Goal: Transaction & Acquisition: Purchase product/service

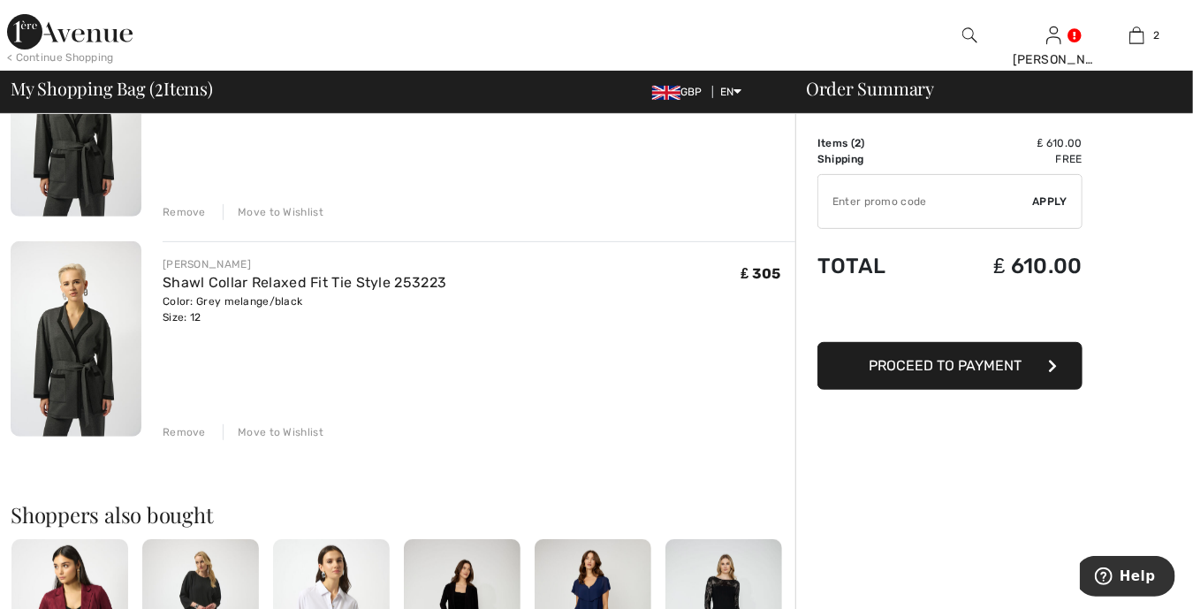
scroll to position [265, 0]
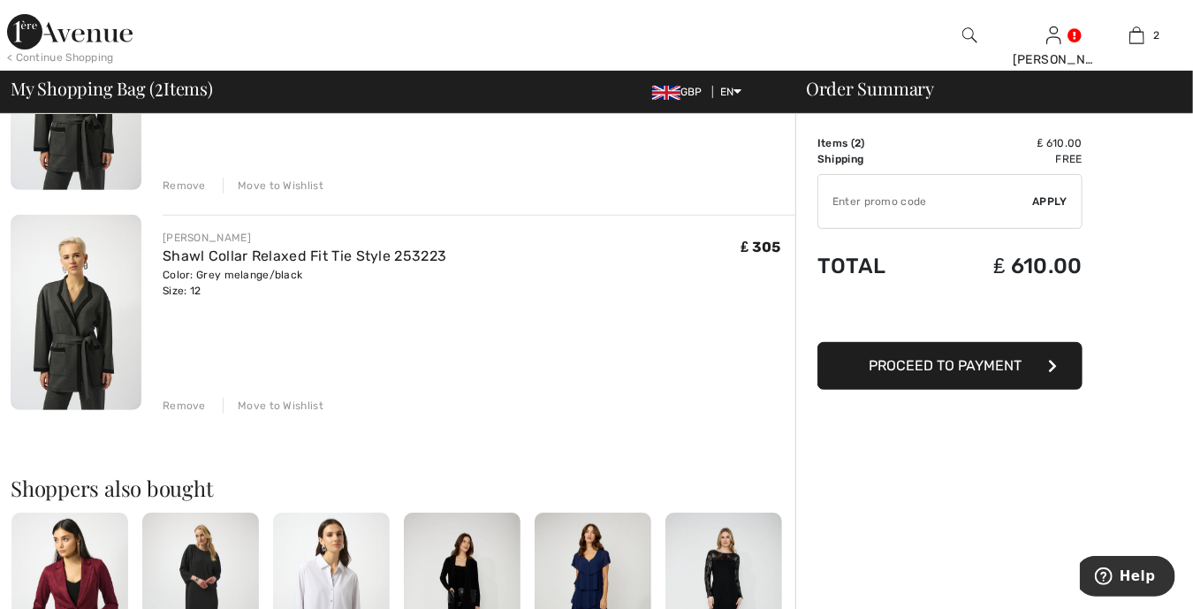
click at [184, 404] on div "Remove" at bounding box center [184, 406] width 43 height 16
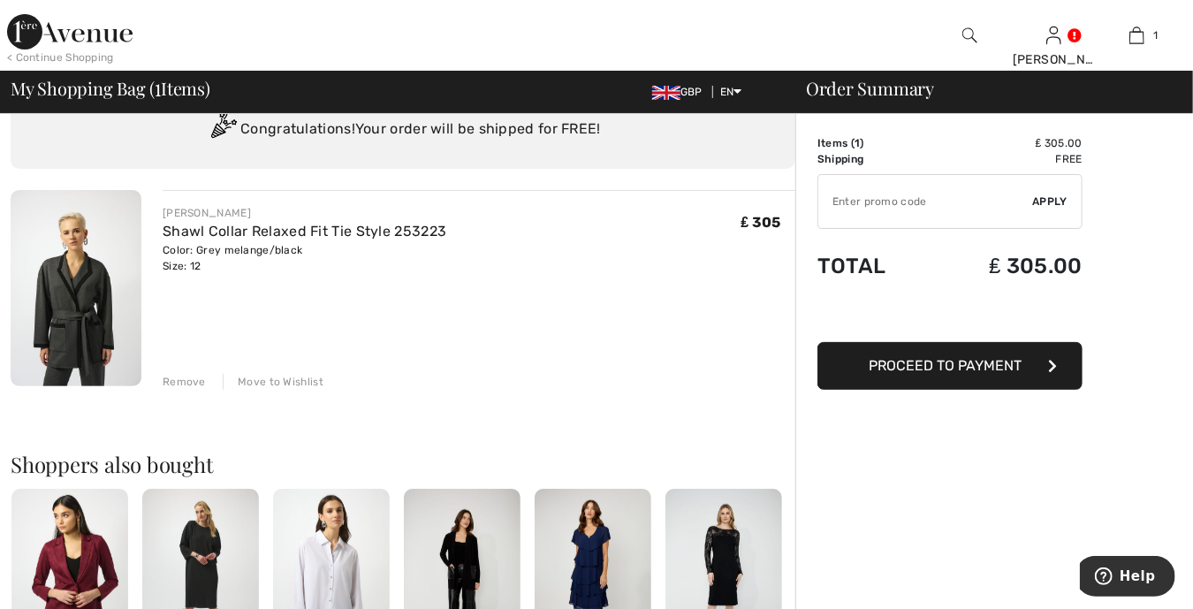
scroll to position [21, 0]
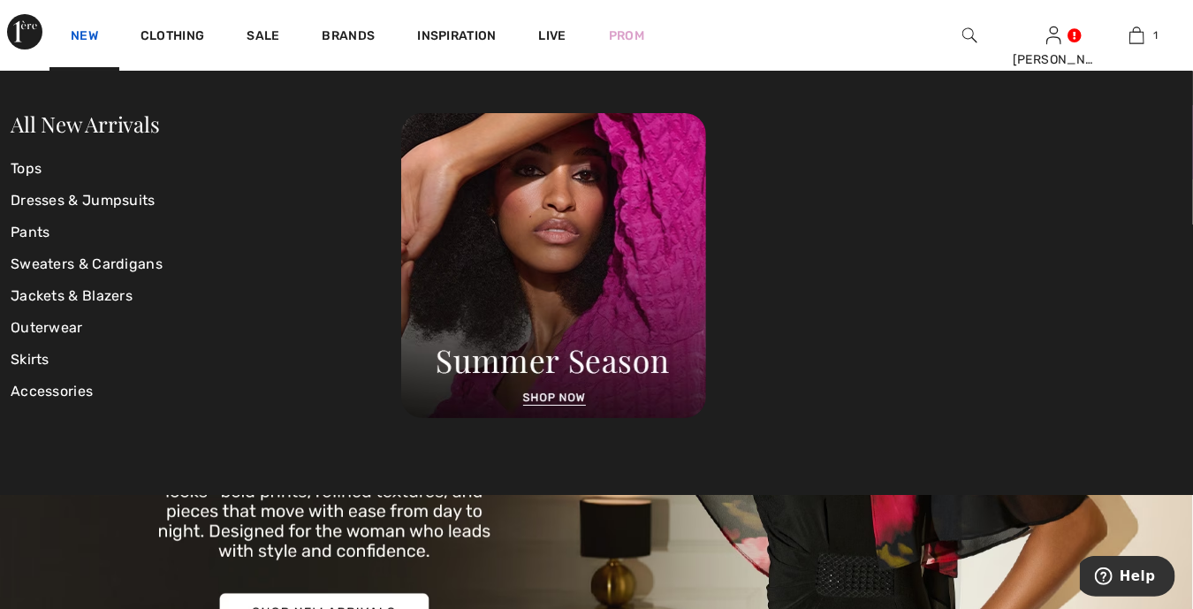
click at [86, 35] on link "New" at bounding box center [84, 37] width 27 height 19
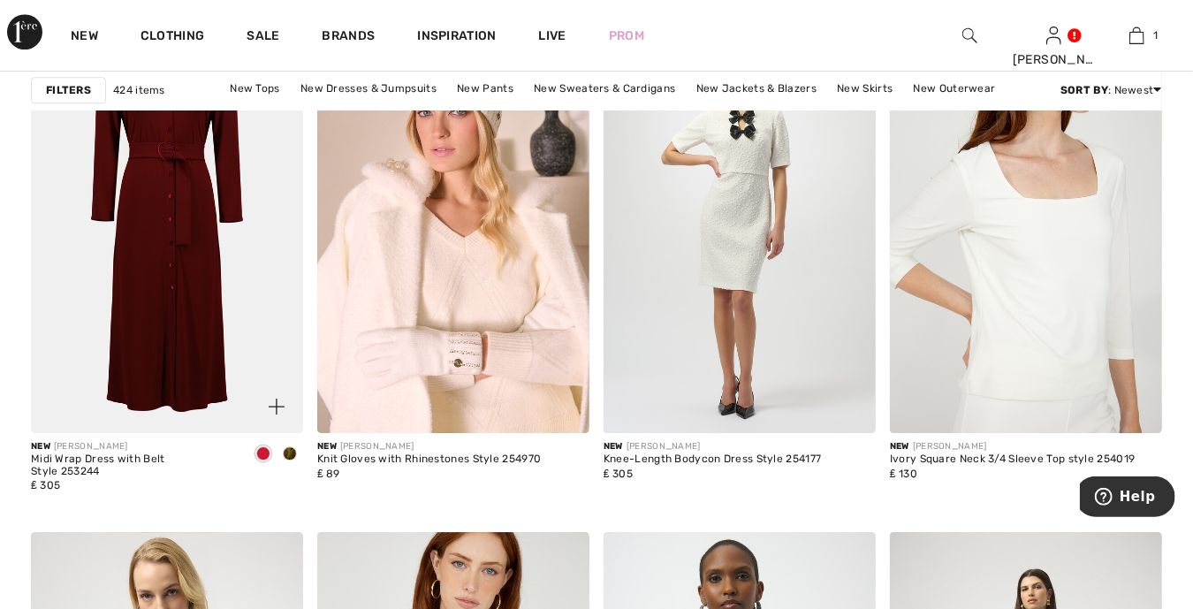
scroll to position [2563, 0]
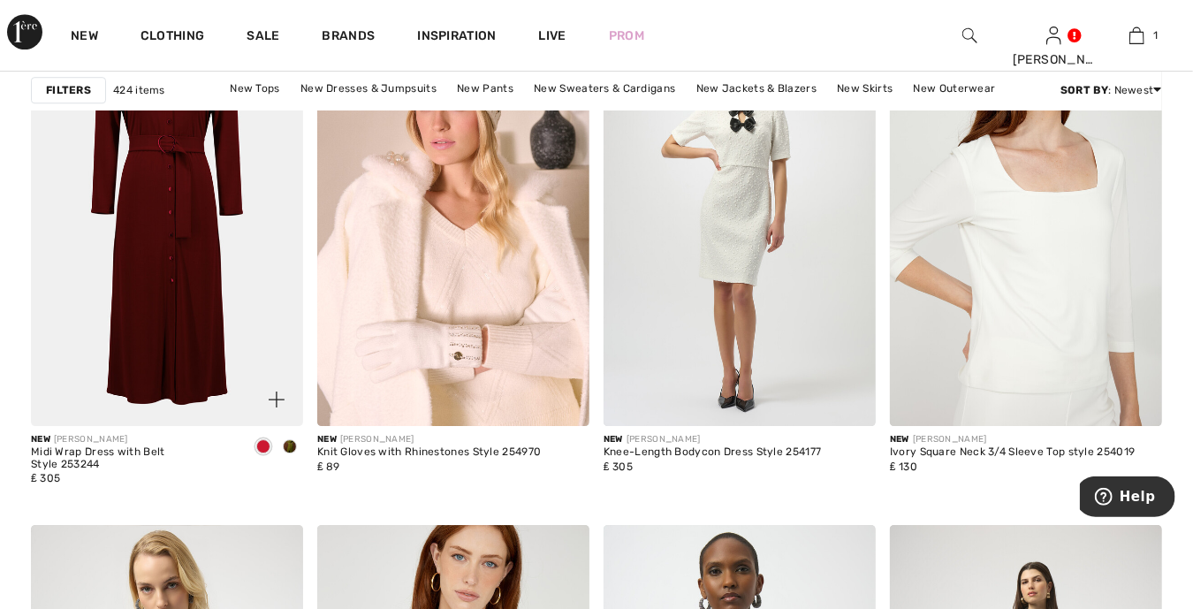
click at [289, 443] on span at bounding box center [290, 446] width 14 height 14
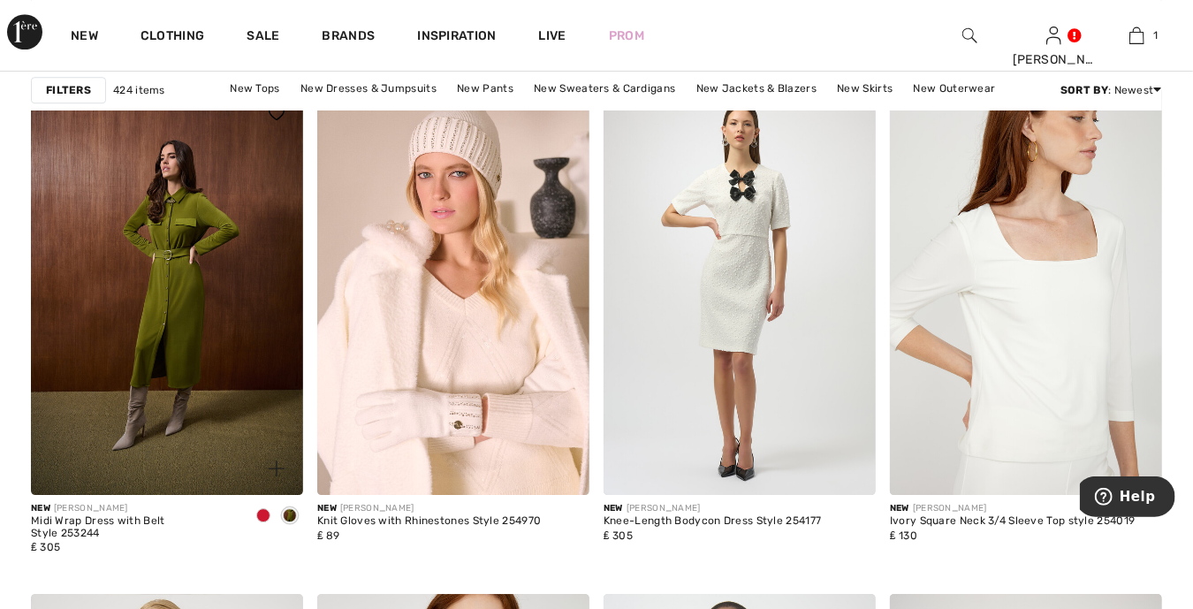
scroll to position [2496, 0]
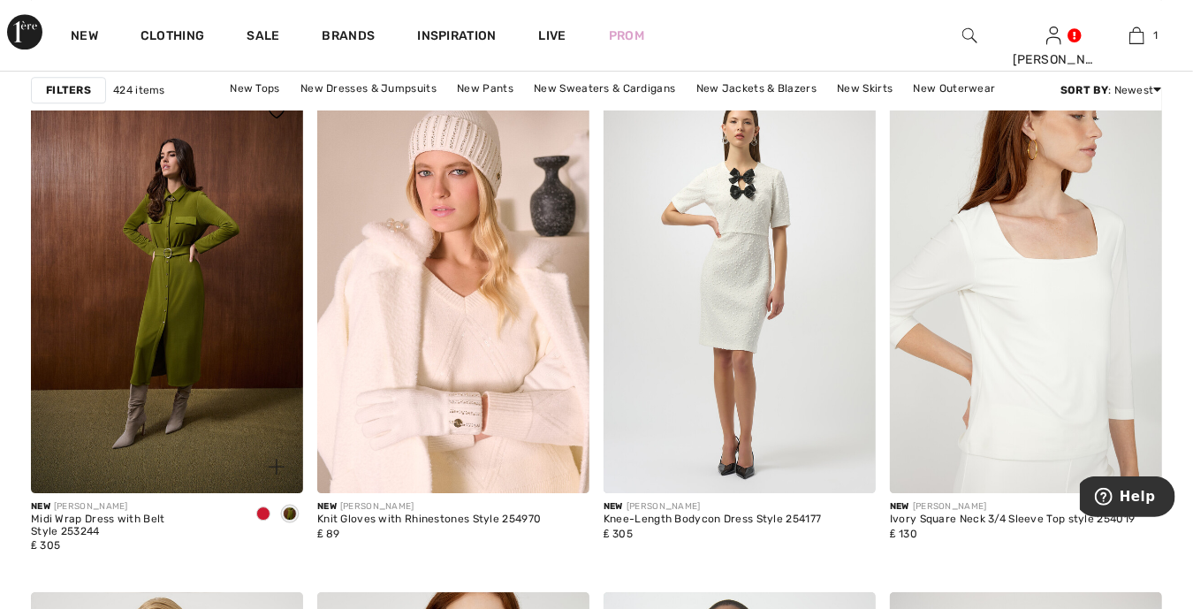
click at [154, 255] on img at bounding box center [167, 289] width 272 height 408
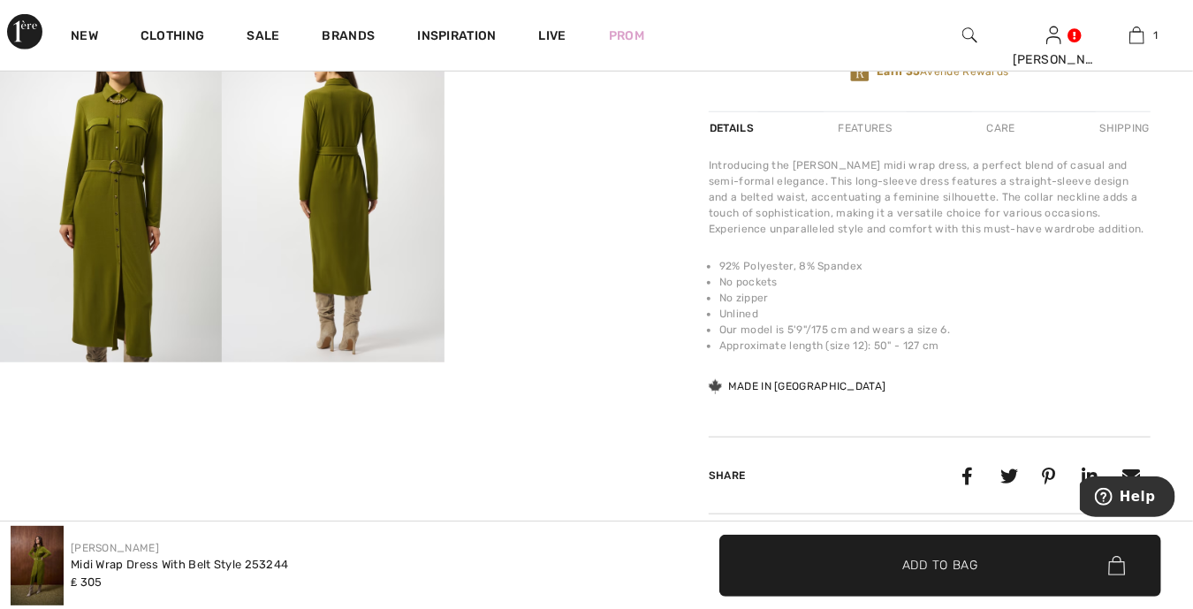
scroll to position [642, 0]
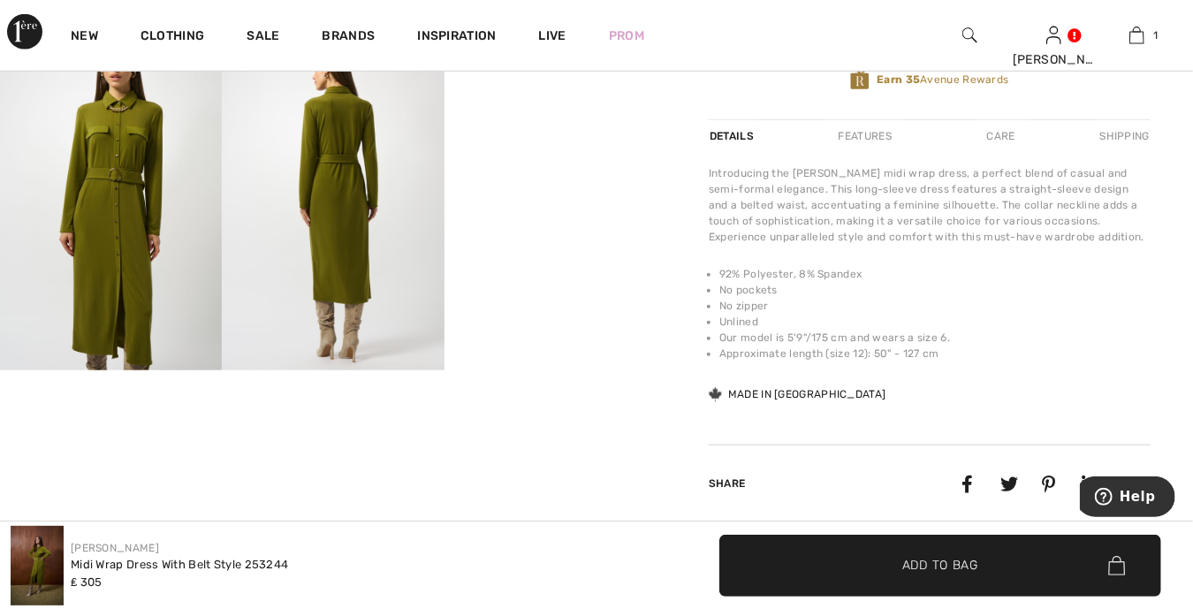
click at [109, 214] on img at bounding box center [111, 204] width 222 height 333
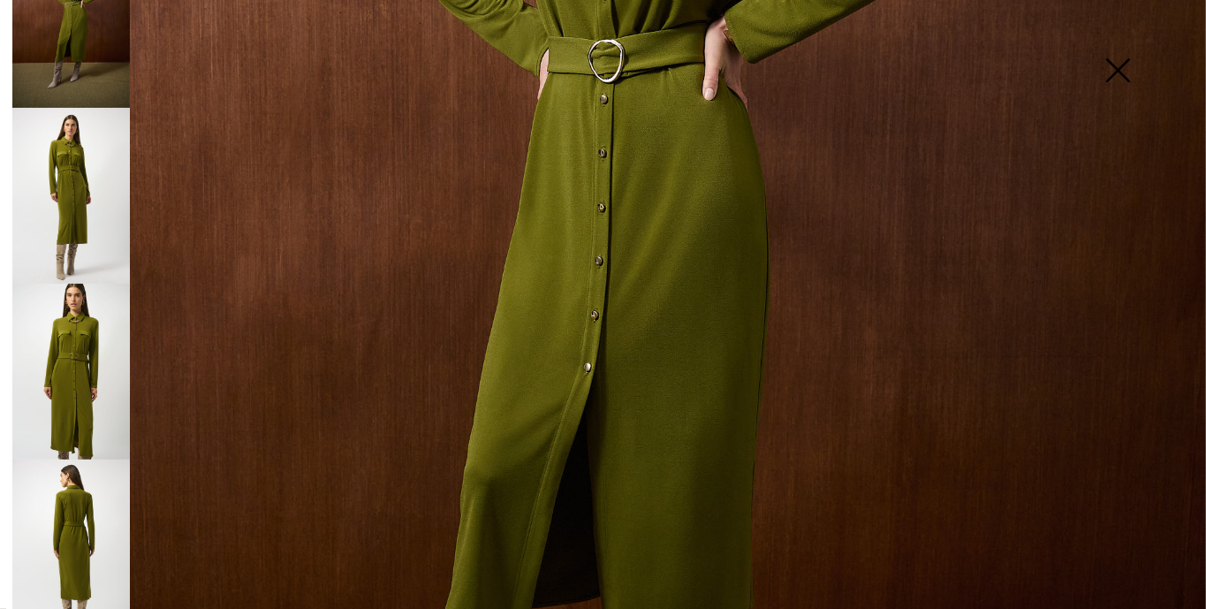
scroll to position [69, 0]
click at [83, 490] on img at bounding box center [71, 548] width 118 height 176
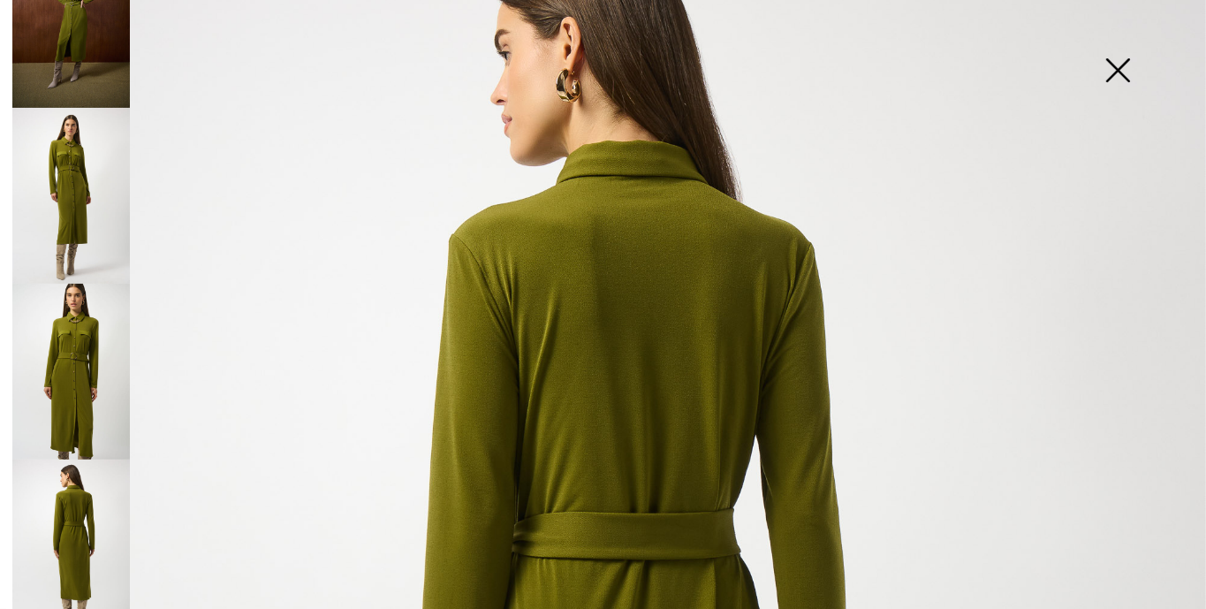
scroll to position [44, 0]
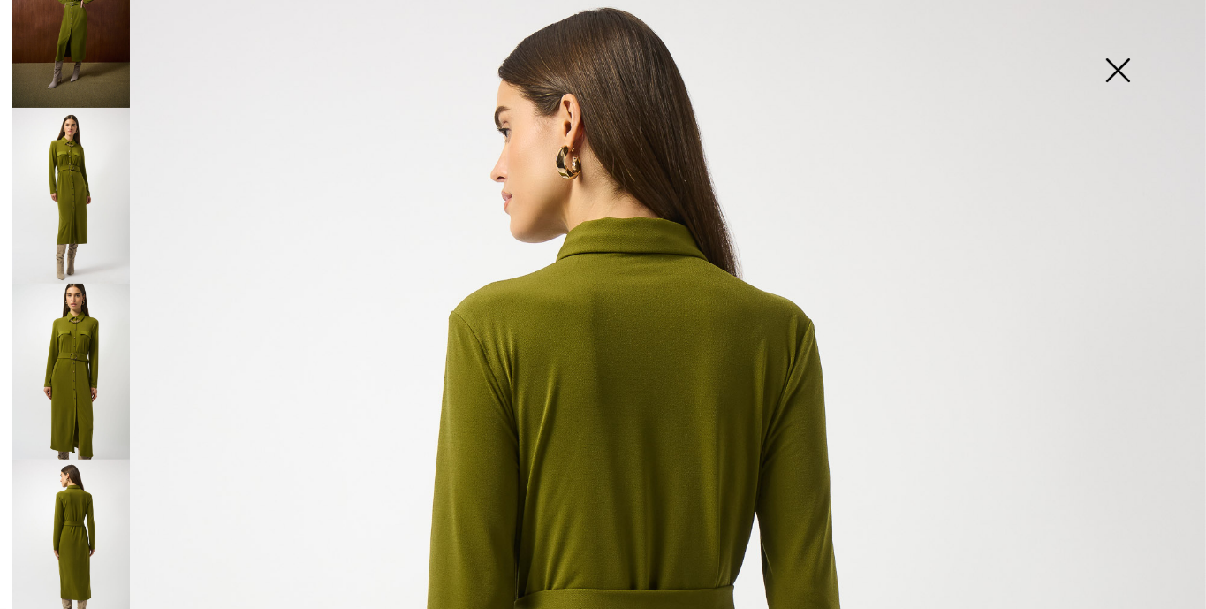
click at [1121, 69] on img at bounding box center [1118, 72] width 88 height 91
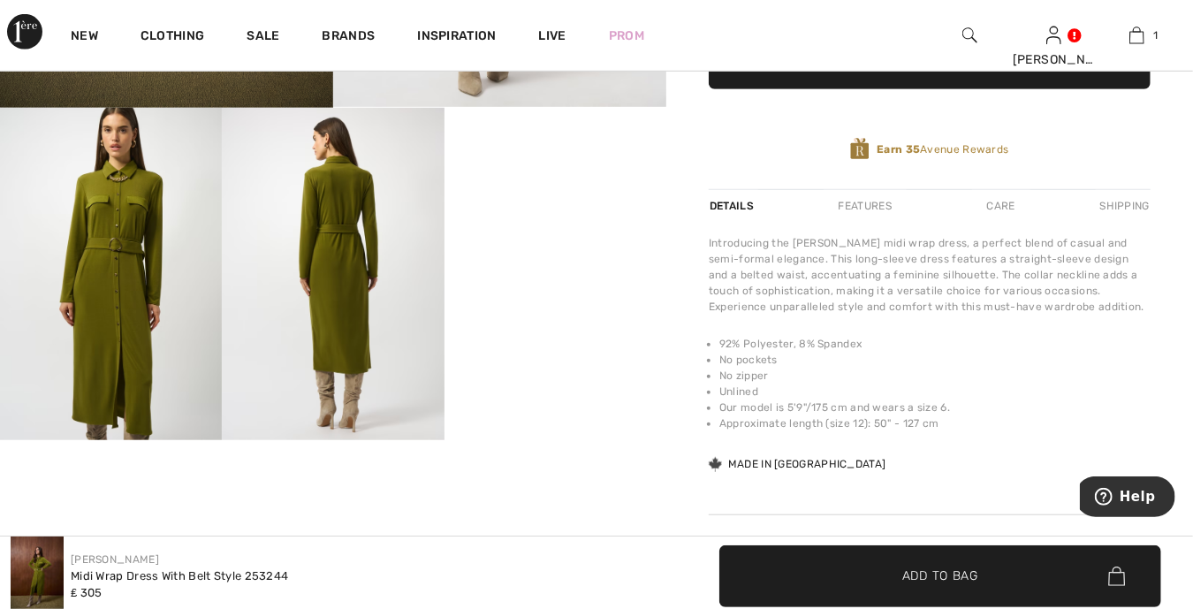
scroll to position [530, 0]
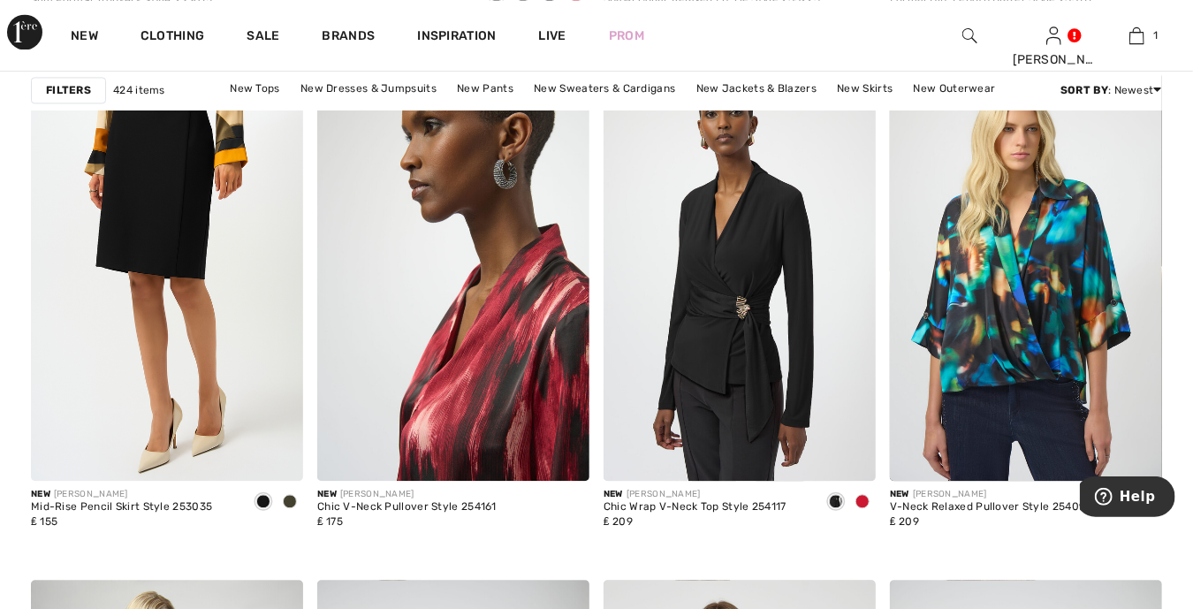
scroll to position [5258, 0]
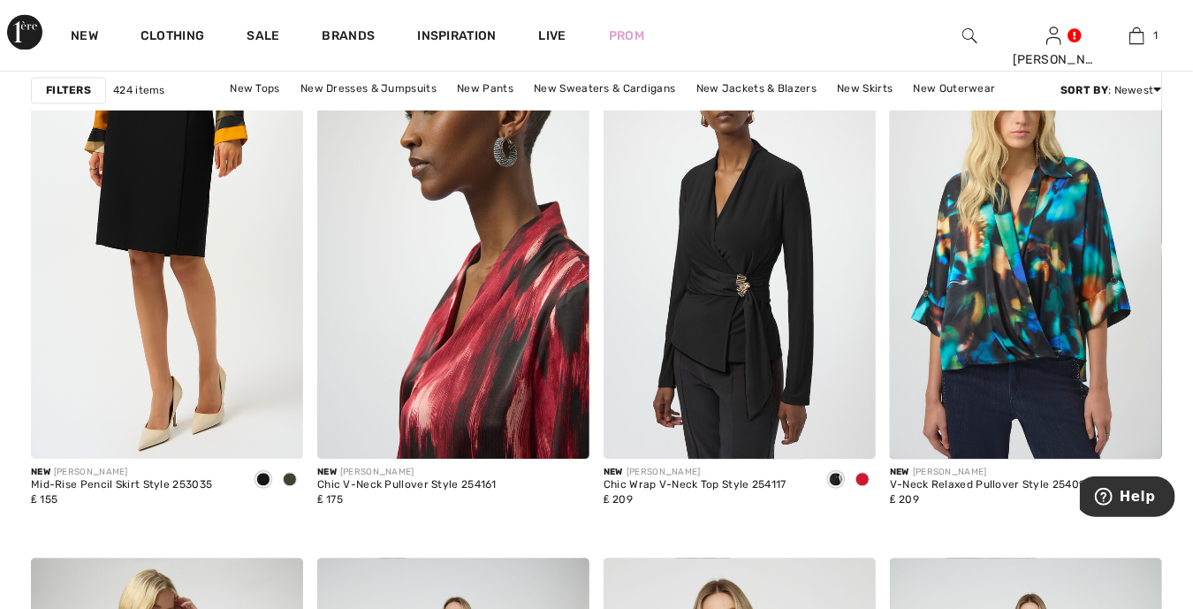
click at [520, 300] on img at bounding box center [453, 254] width 272 height 408
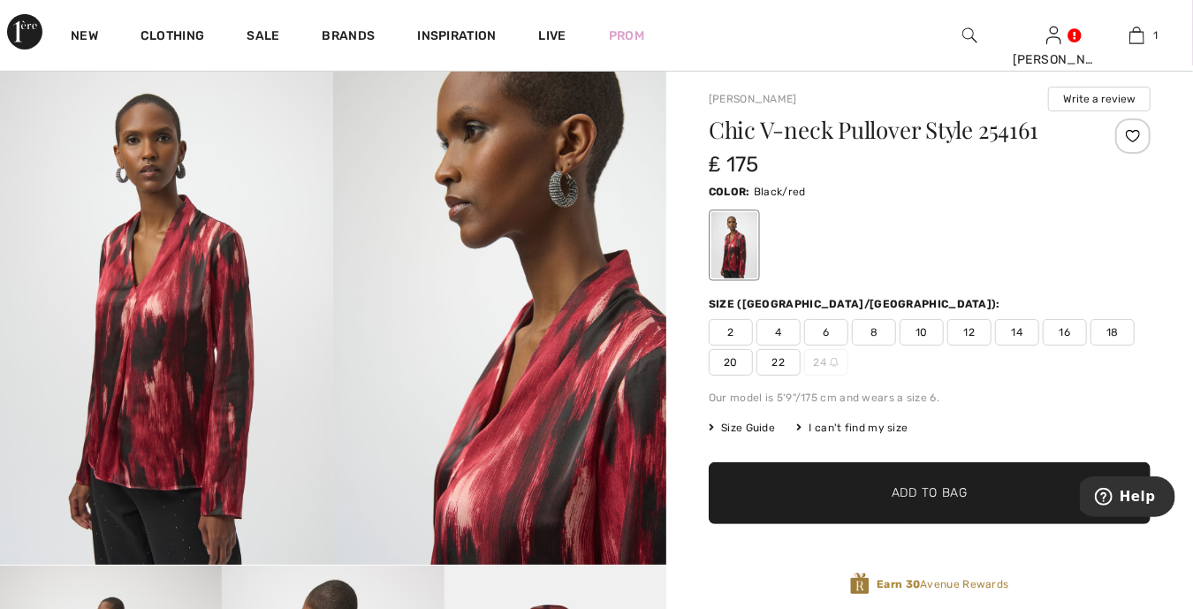
scroll to position [110, 0]
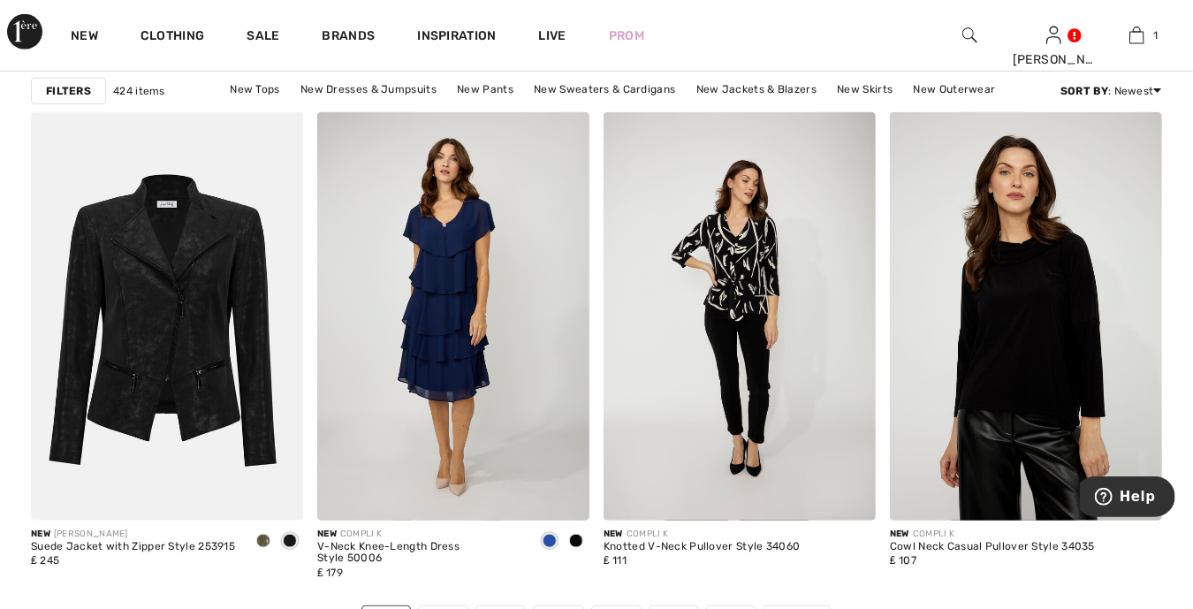
scroll to position [7313, 0]
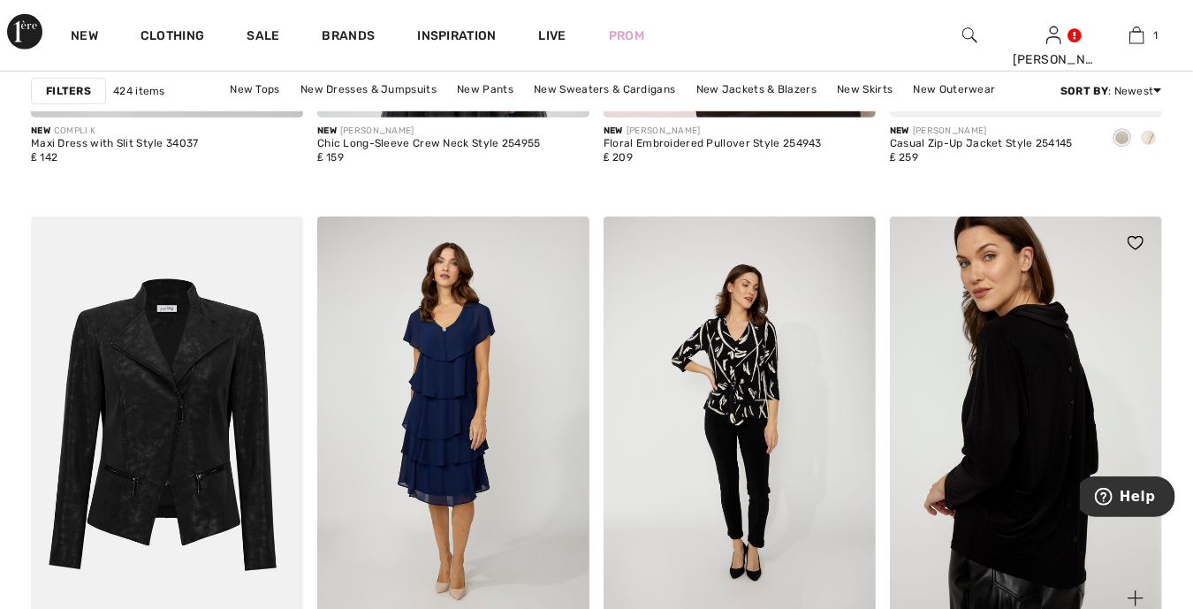
click at [974, 419] on img at bounding box center [1026, 421] width 272 height 408
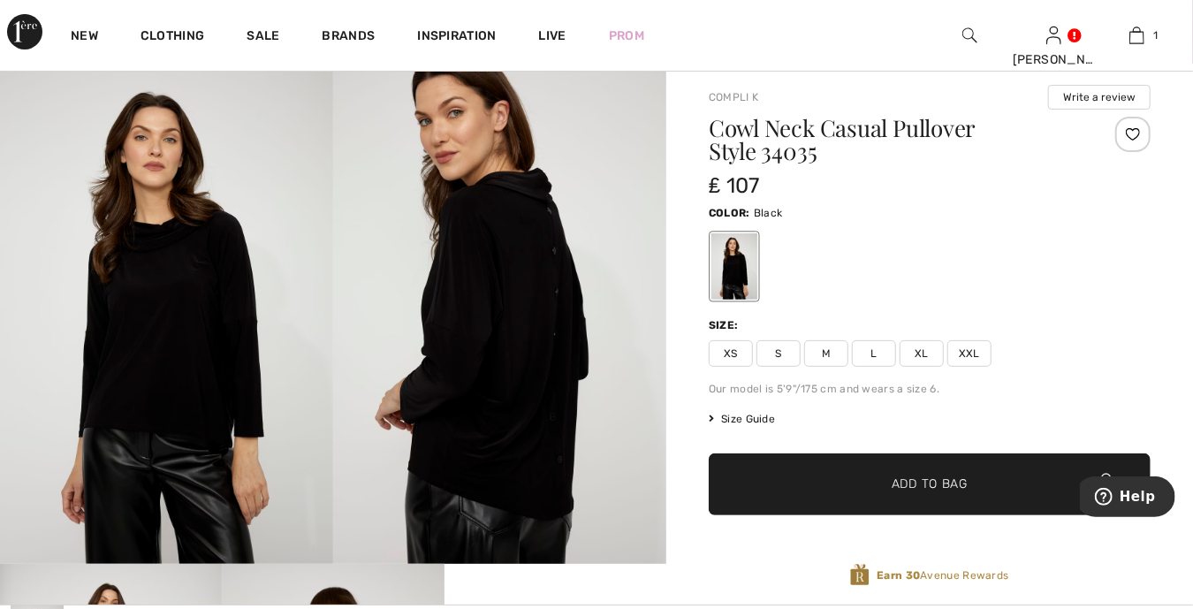
scroll to position [88, 0]
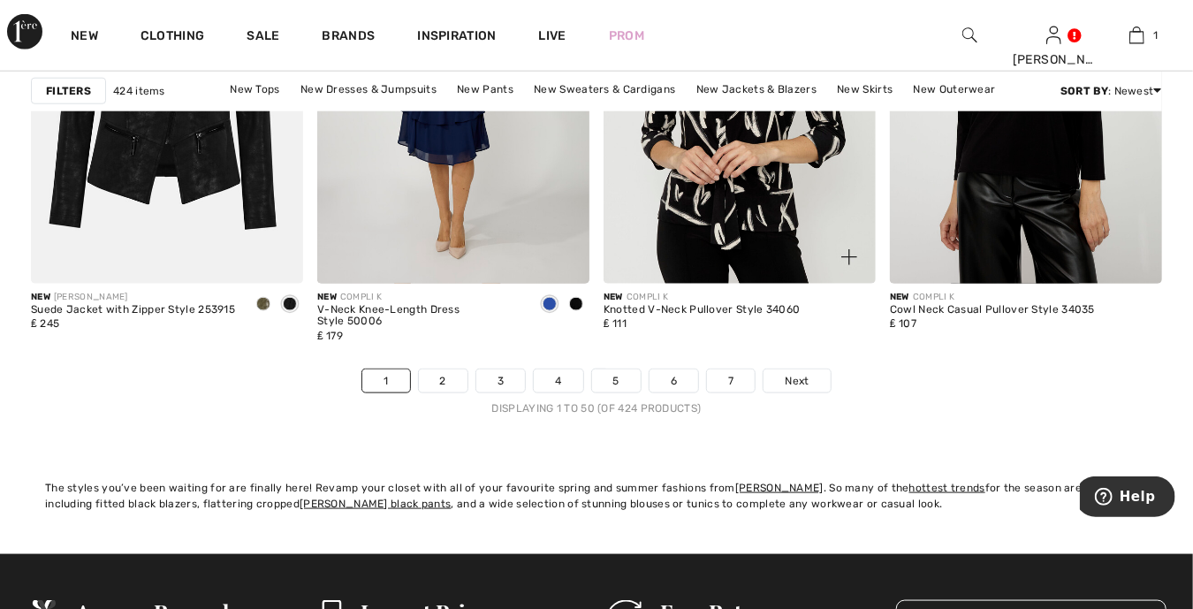
scroll to position [7667, 0]
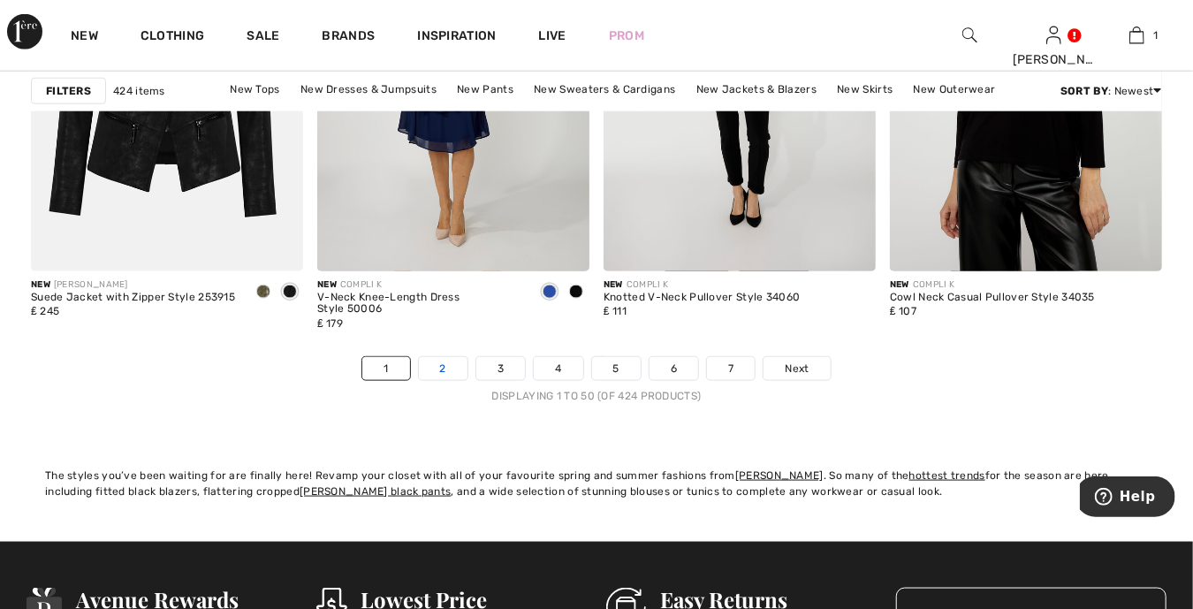
click at [439, 370] on link "2" at bounding box center [443, 368] width 49 height 23
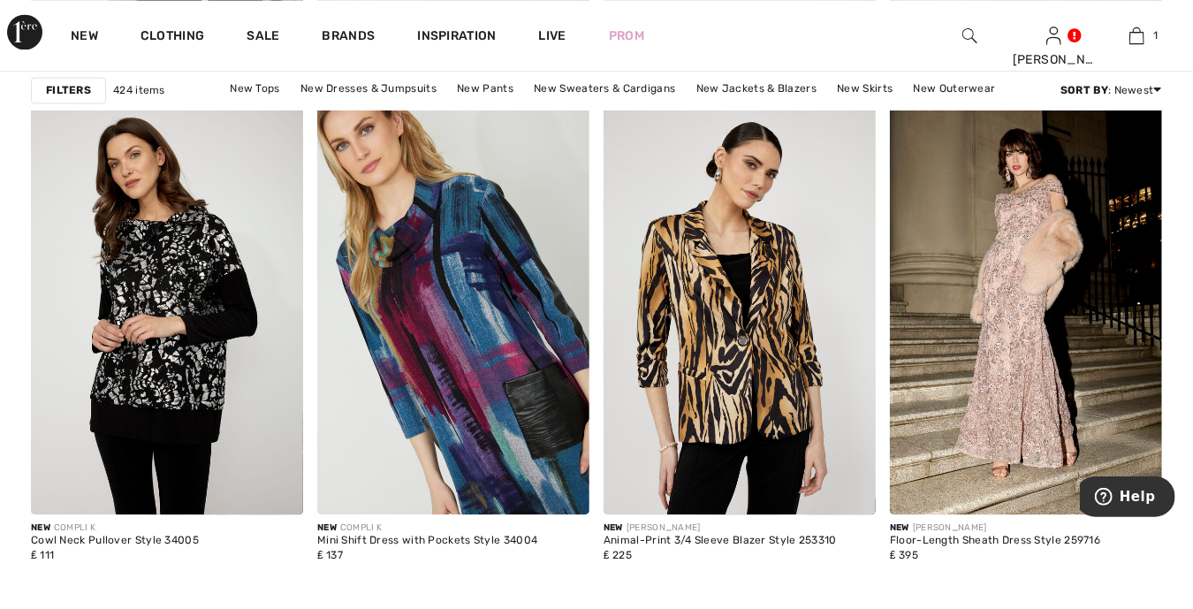
scroll to position [1834, 0]
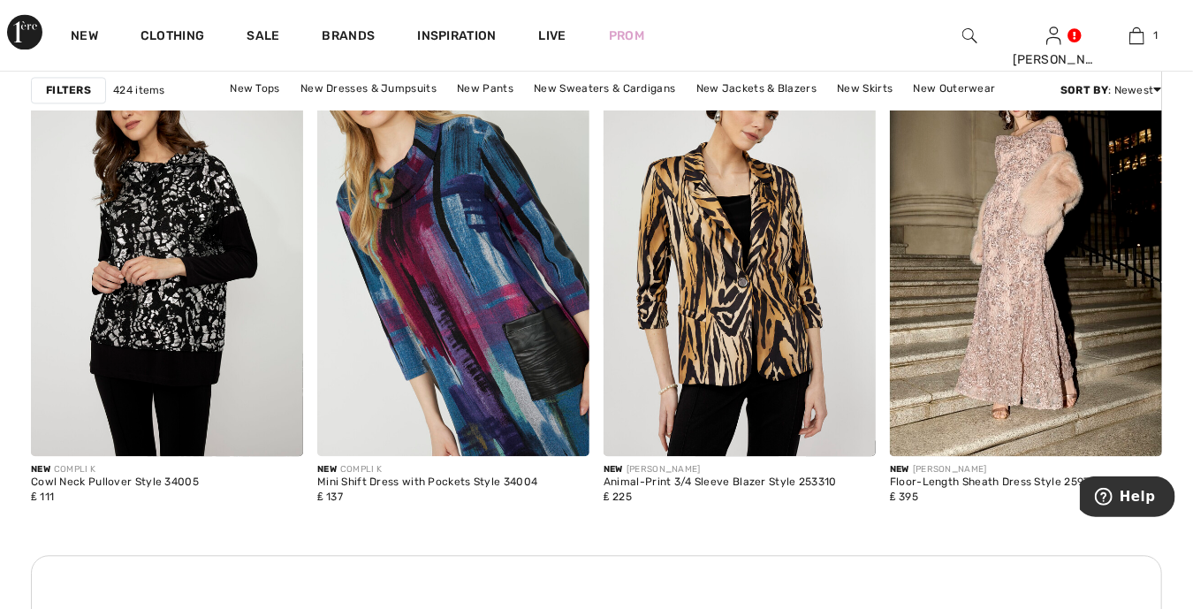
click at [439, 370] on img at bounding box center [453, 252] width 272 height 408
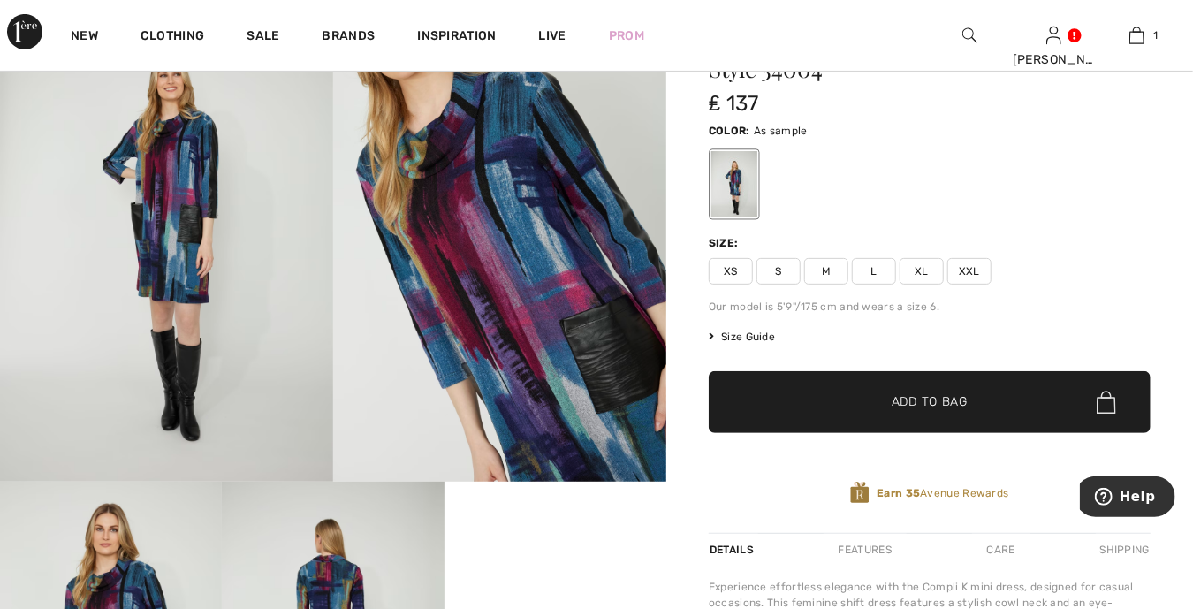
scroll to position [155, 0]
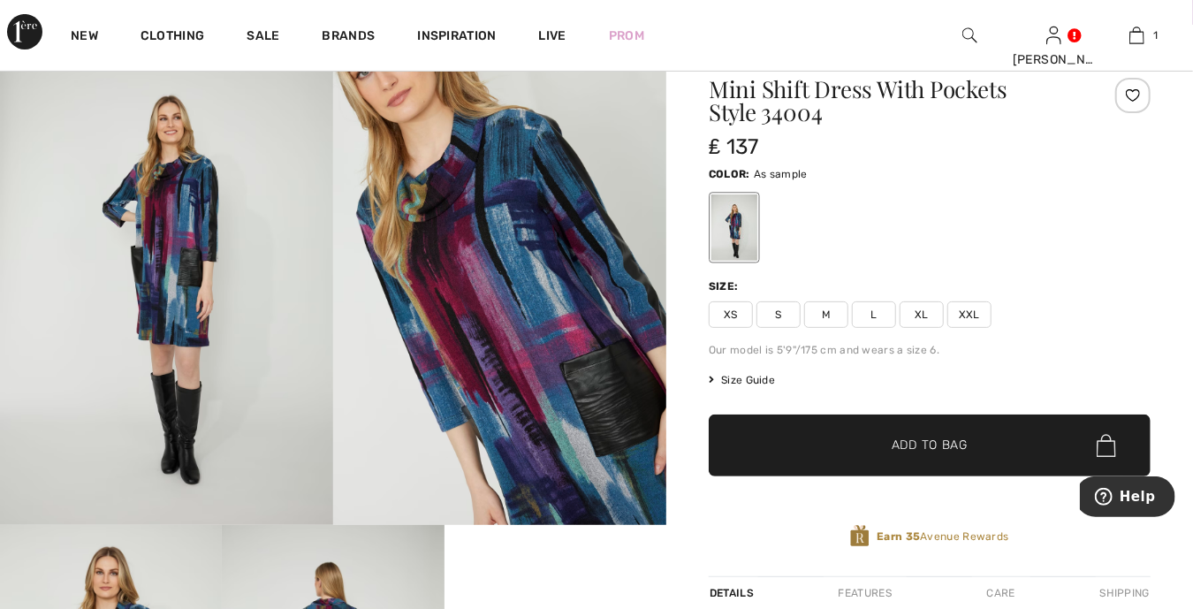
click at [744, 376] on span "Size Guide" at bounding box center [742, 380] width 66 height 16
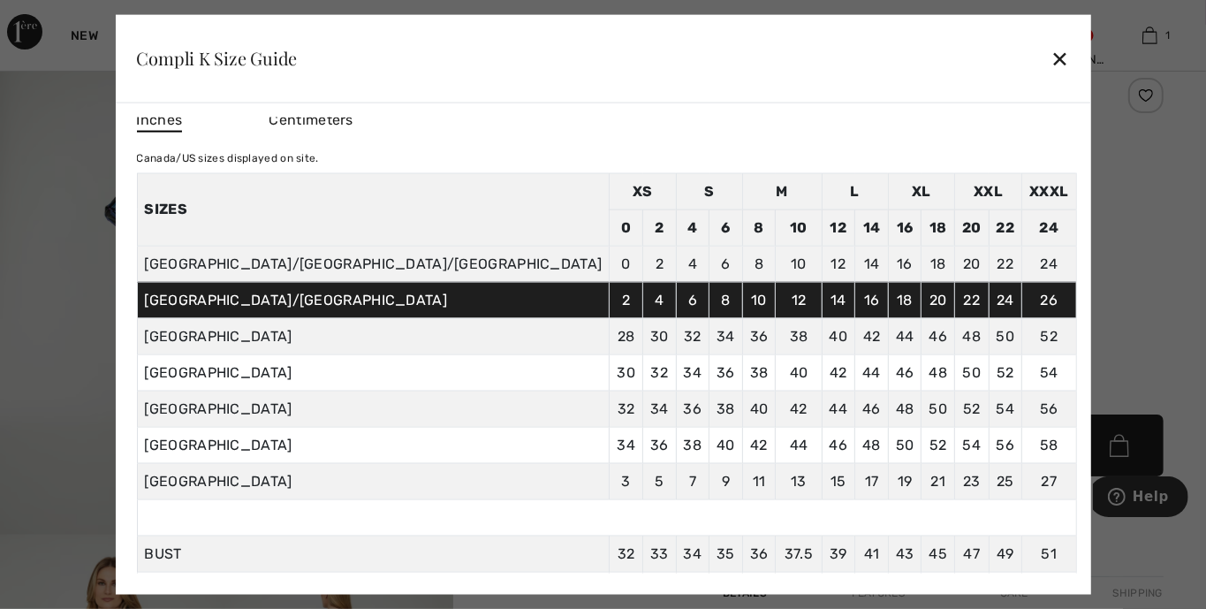
scroll to position [0, 0]
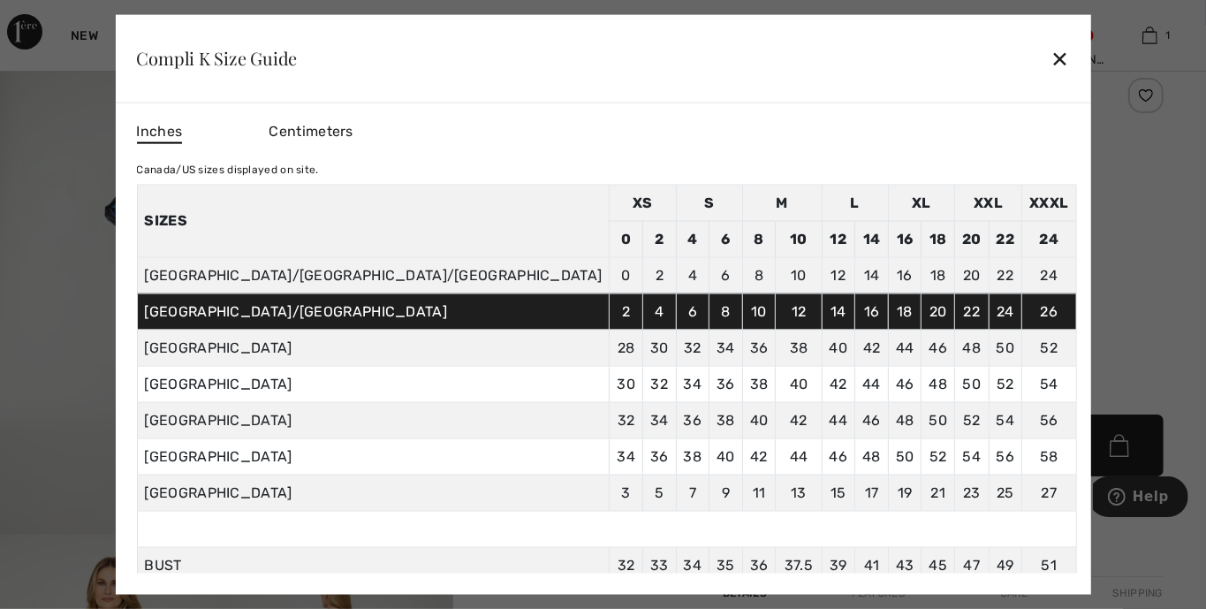
click at [182, 130] on span "Inches" at bounding box center [159, 131] width 46 height 23
click at [1051, 63] on div "✕" at bounding box center [1060, 58] width 19 height 37
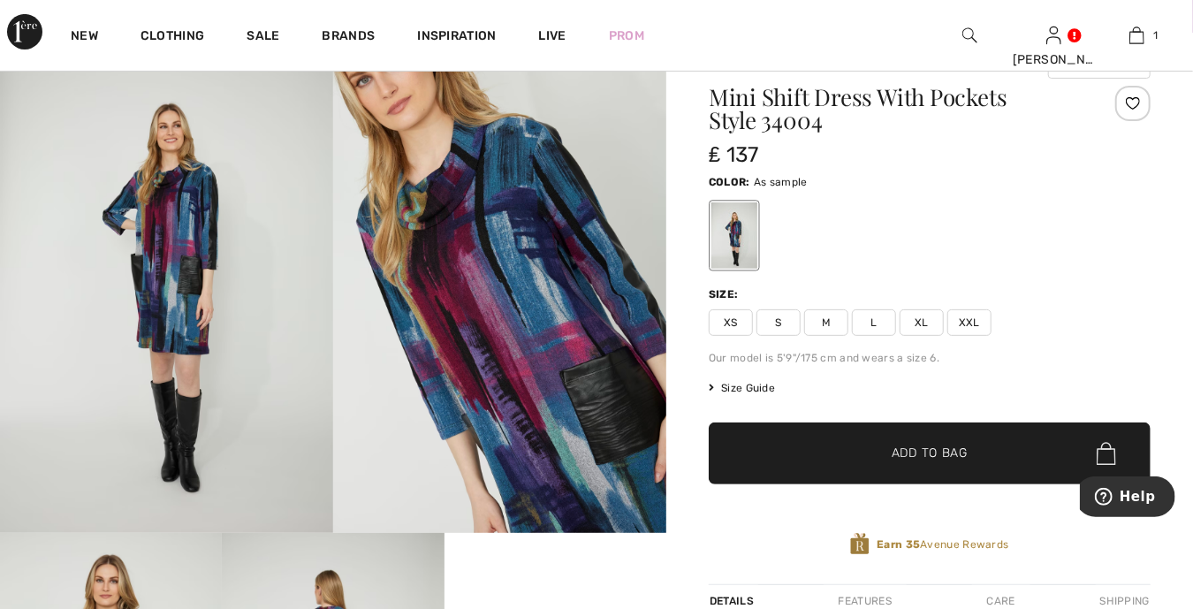
scroll to position [221, 0]
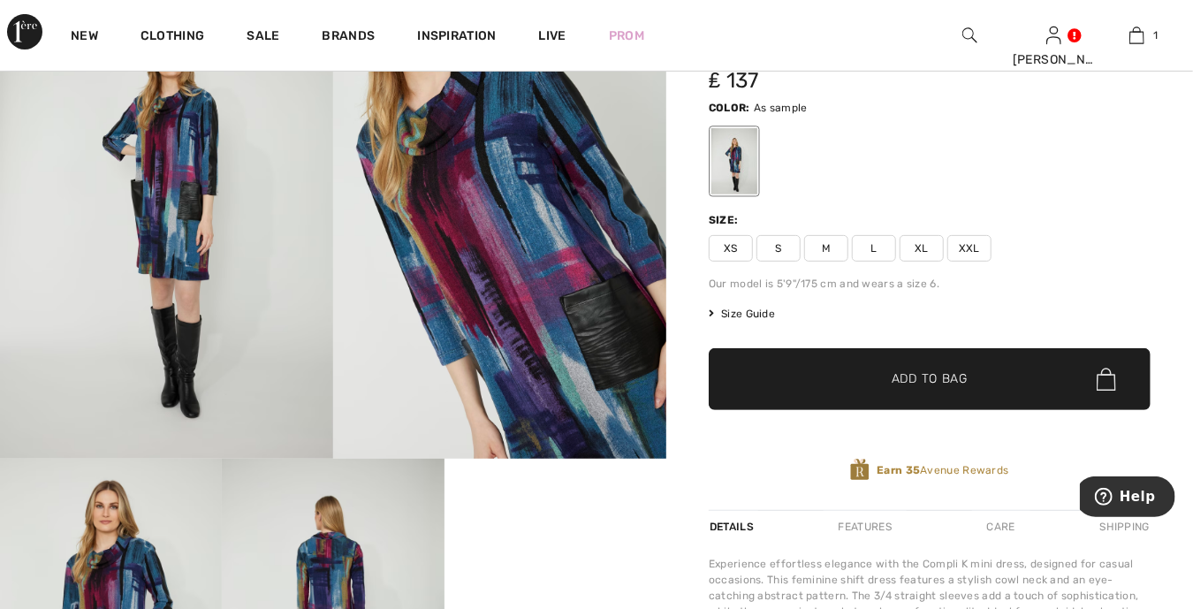
click at [818, 248] on span "M" at bounding box center [826, 248] width 44 height 27
click at [783, 381] on span "✔ Added to Bag Add to Bag" at bounding box center [930, 379] width 442 height 62
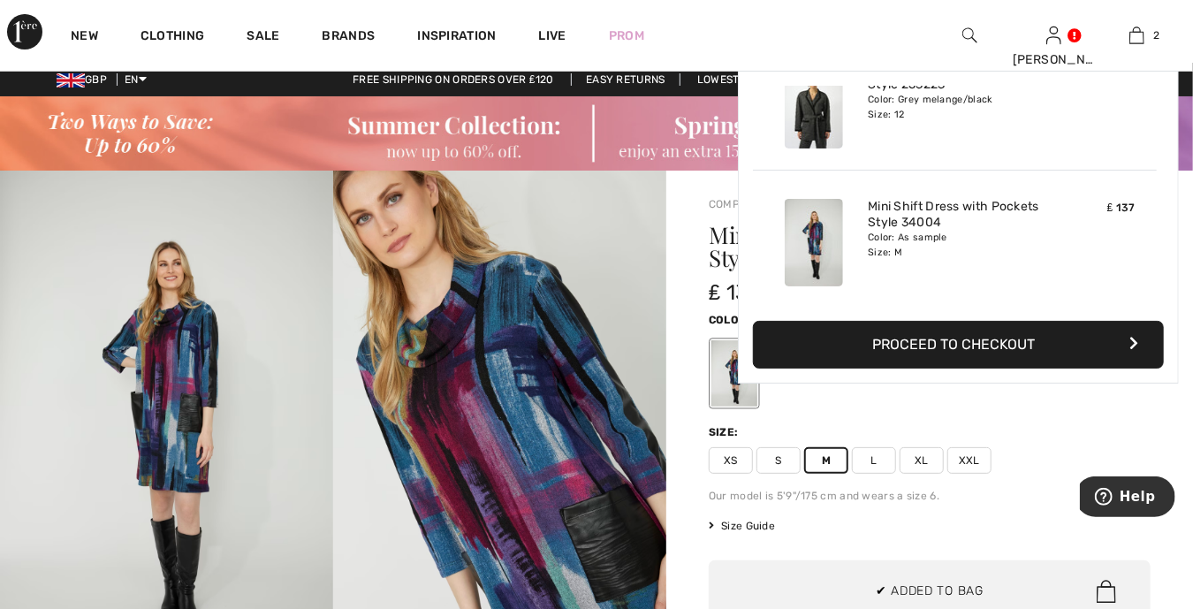
scroll to position [0, 0]
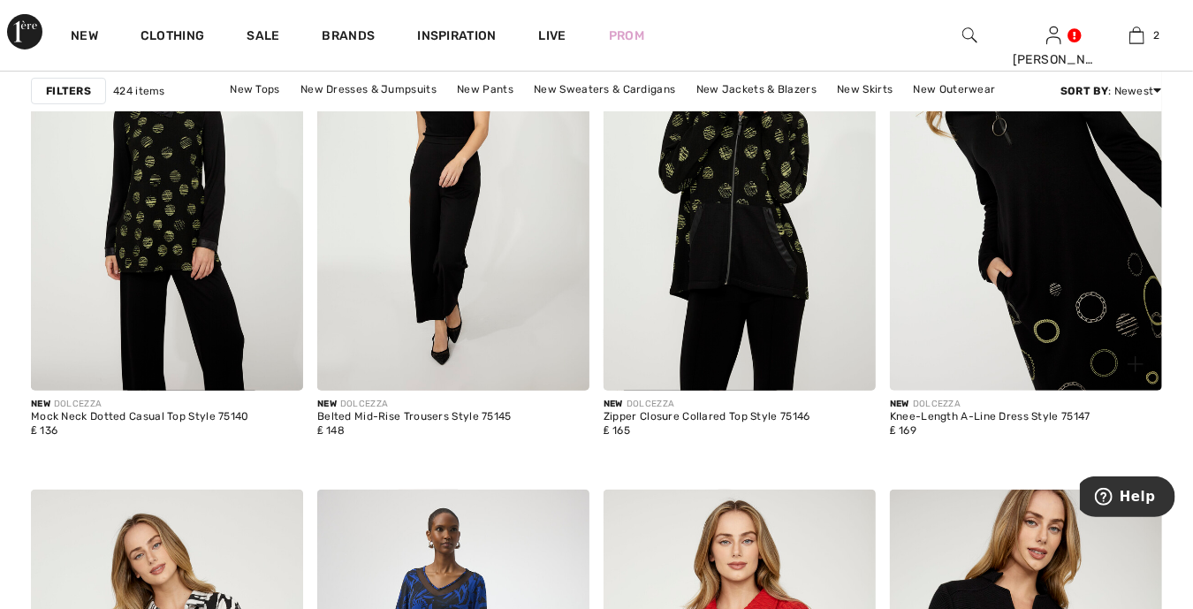
scroll to position [7115, 0]
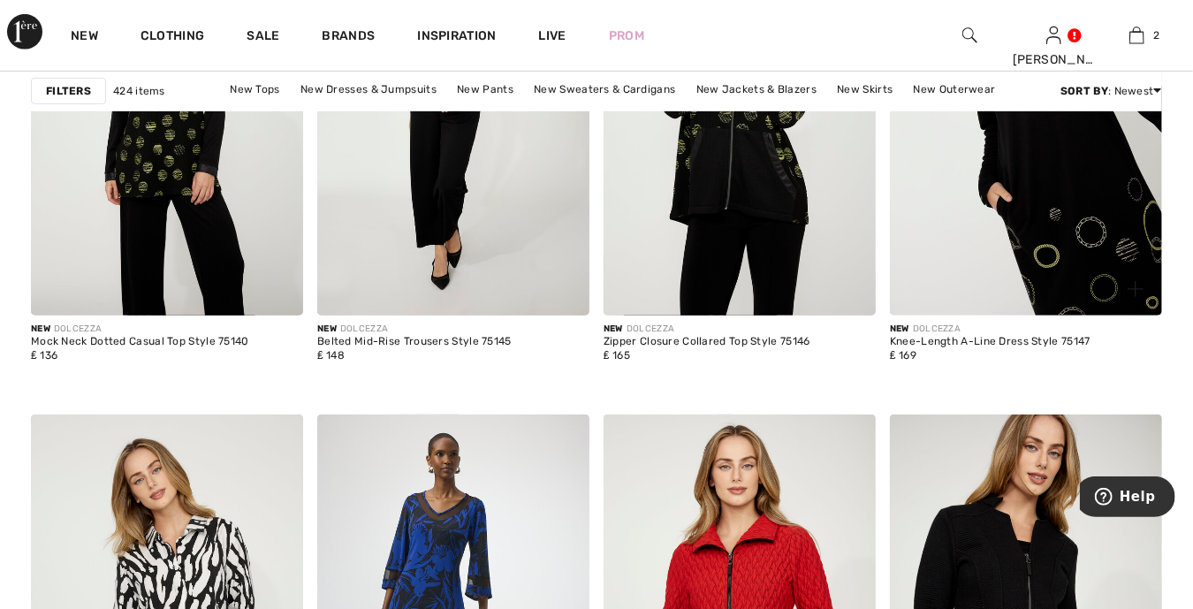
click at [994, 265] on img at bounding box center [1026, 111] width 272 height 408
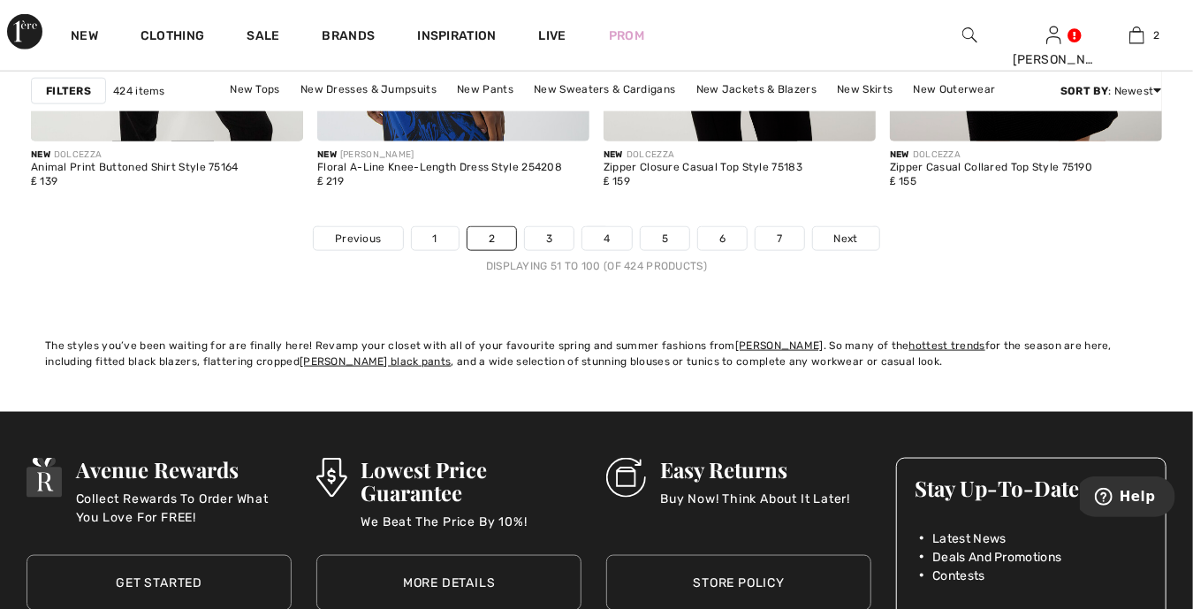
scroll to position [7800, 0]
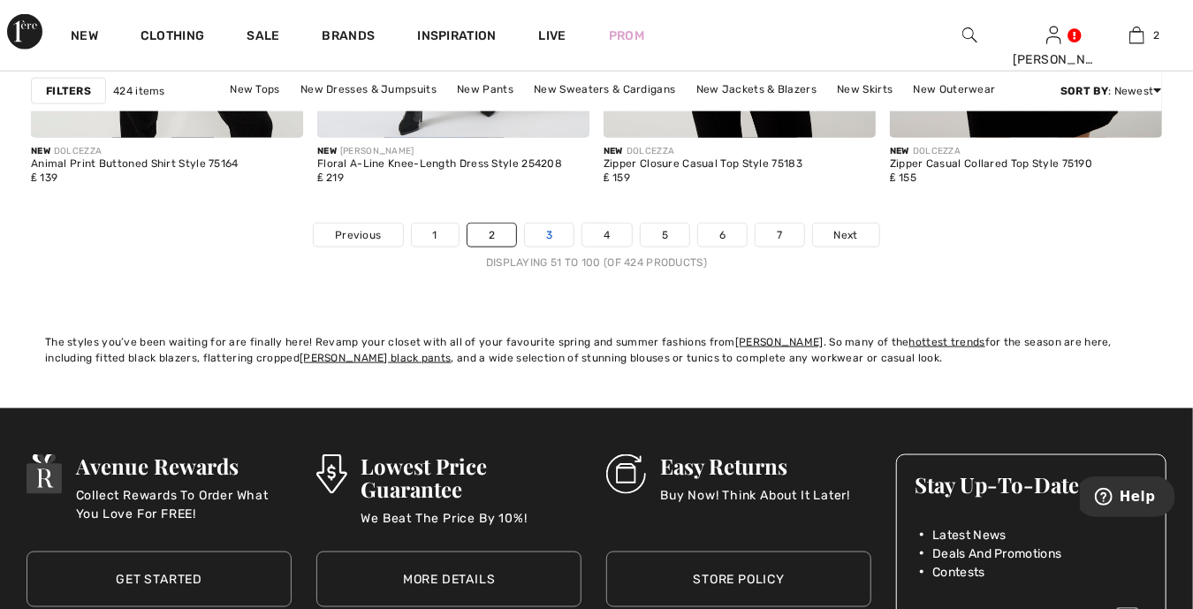
click at [545, 229] on link "3" at bounding box center [549, 235] width 49 height 23
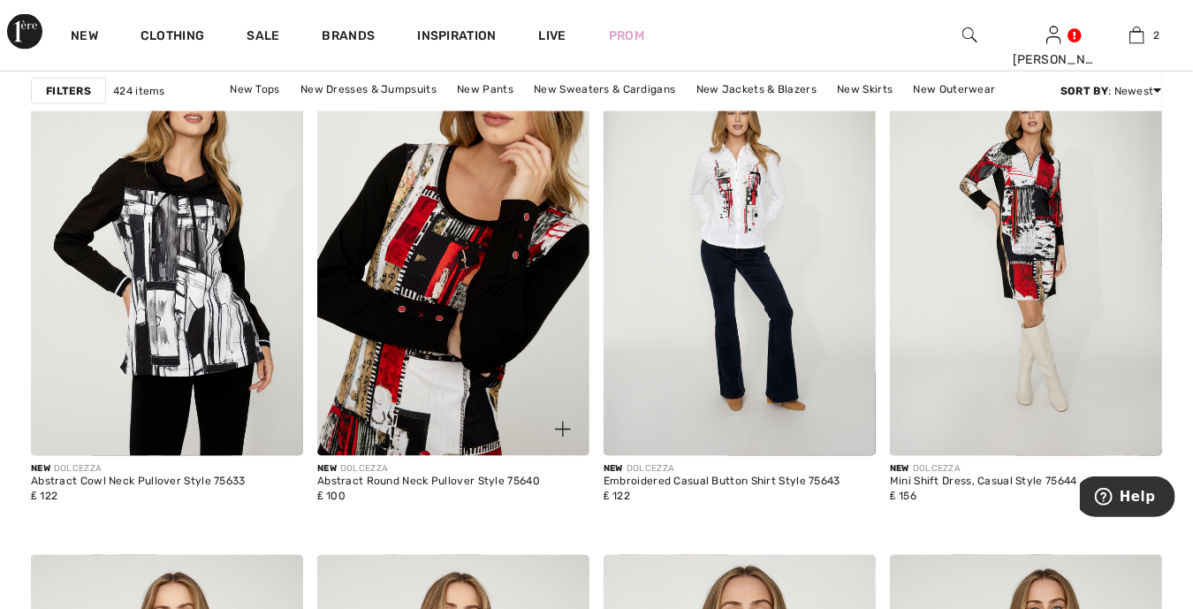
scroll to position [1326, 0]
click at [441, 270] on img at bounding box center [453, 253] width 272 height 408
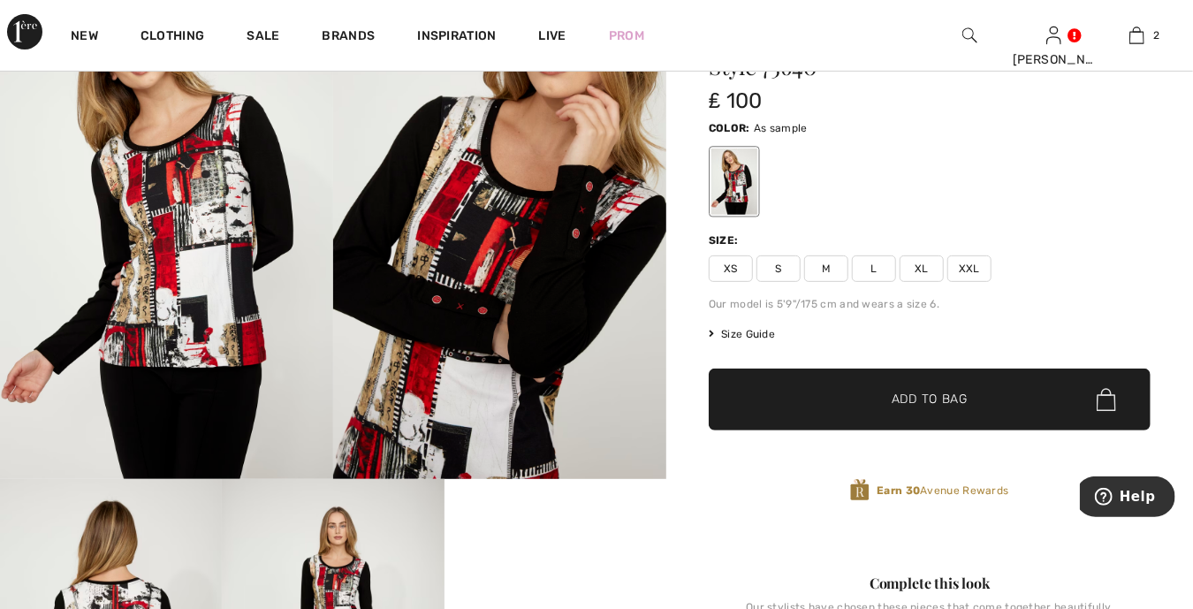
scroll to position [286, 0]
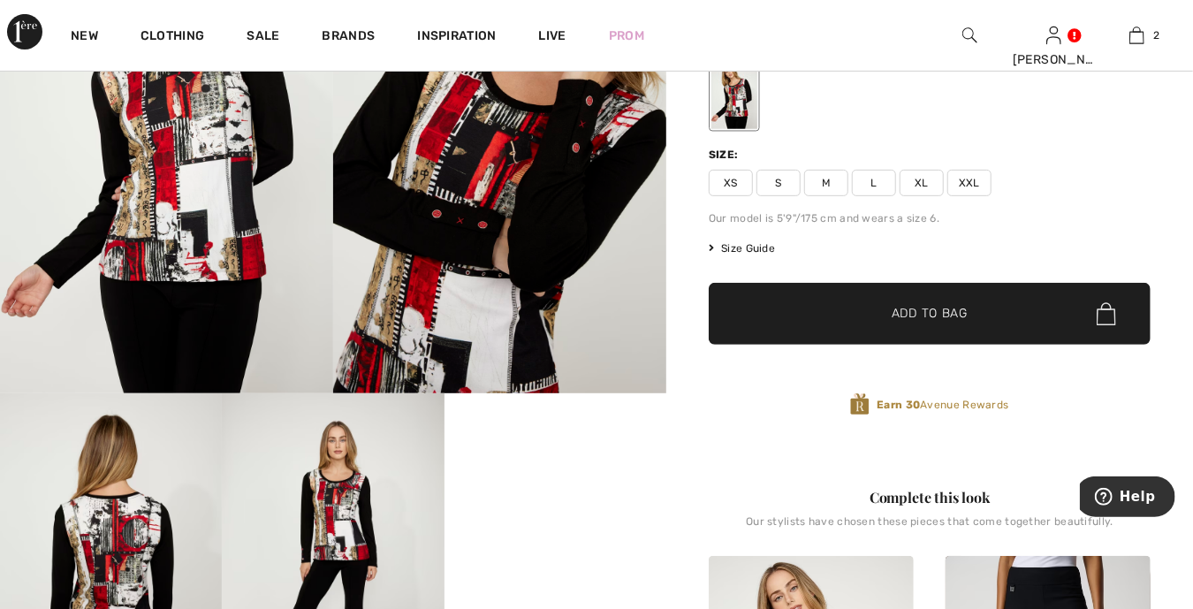
click at [826, 186] on span "M" at bounding box center [826, 183] width 44 height 27
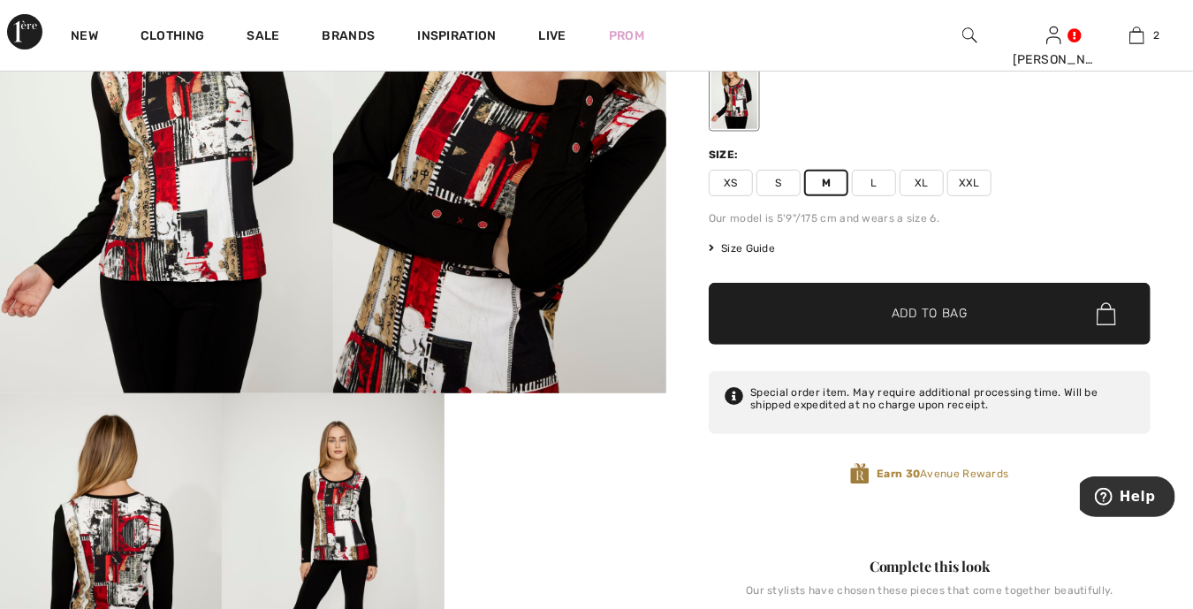
click at [843, 326] on span "✔ Added to Bag Add to Bag" at bounding box center [930, 314] width 442 height 62
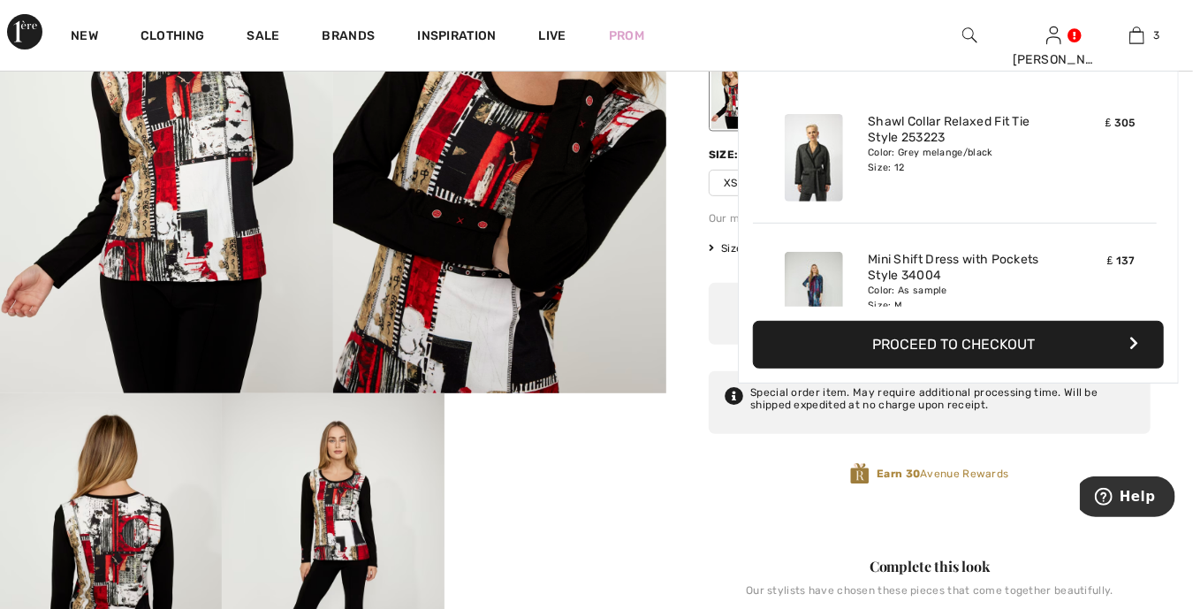
scroll to position [191, 0]
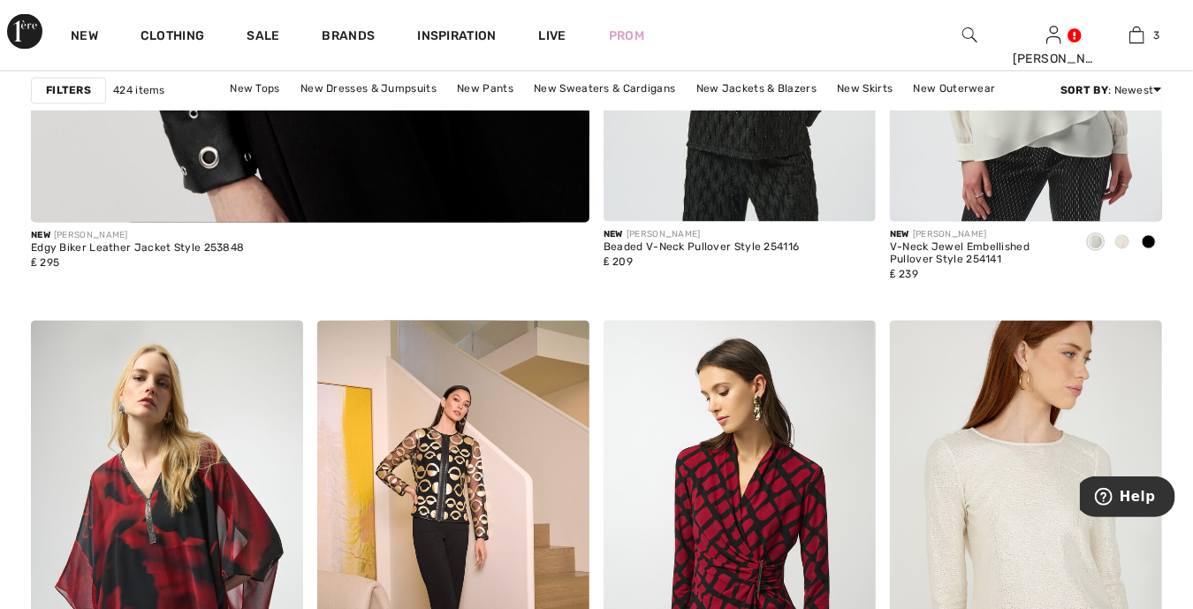
scroll to position [5236, 0]
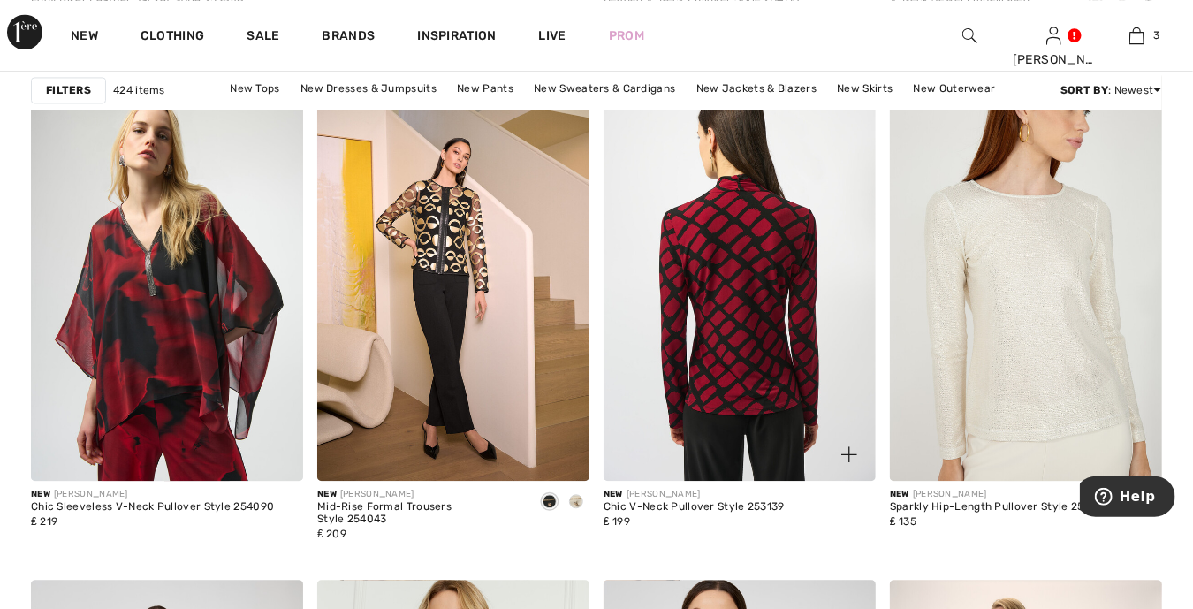
click at [726, 304] on img at bounding box center [740, 276] width 272 height 408
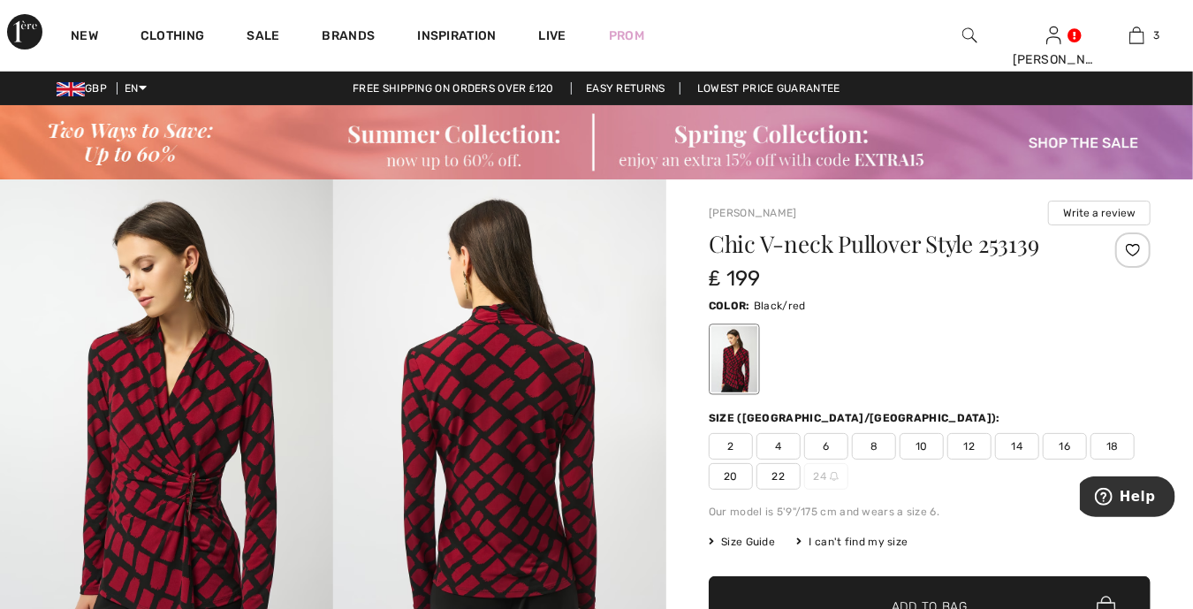
click at [966, 452] on span "12" at bounding box center [970, 446] width 44 height 27
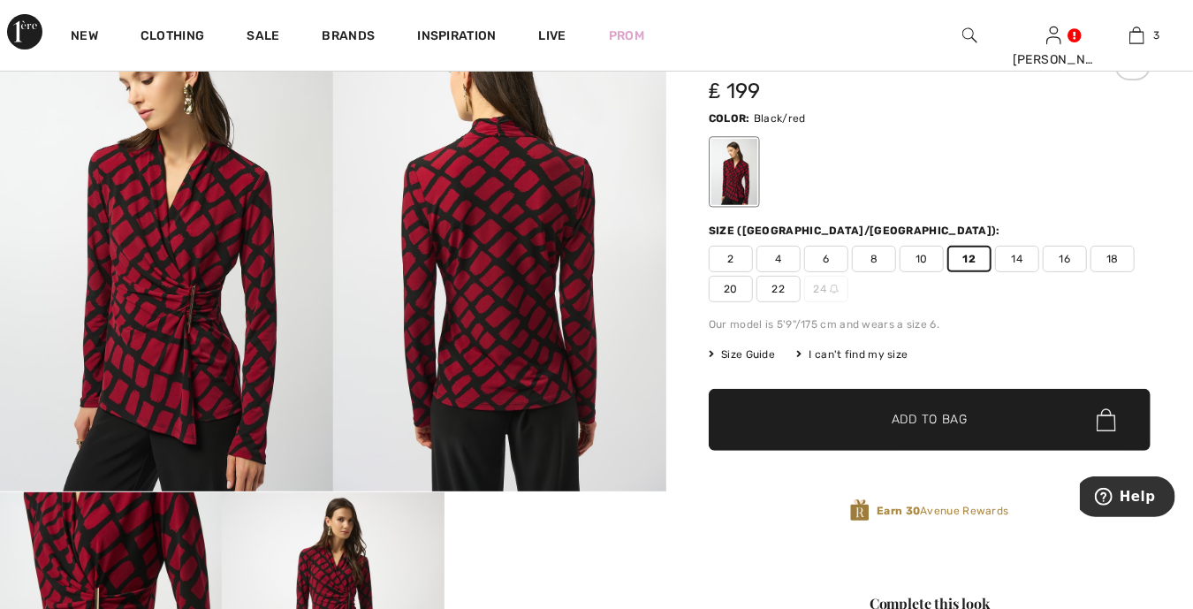
scroll to position [309, 0]
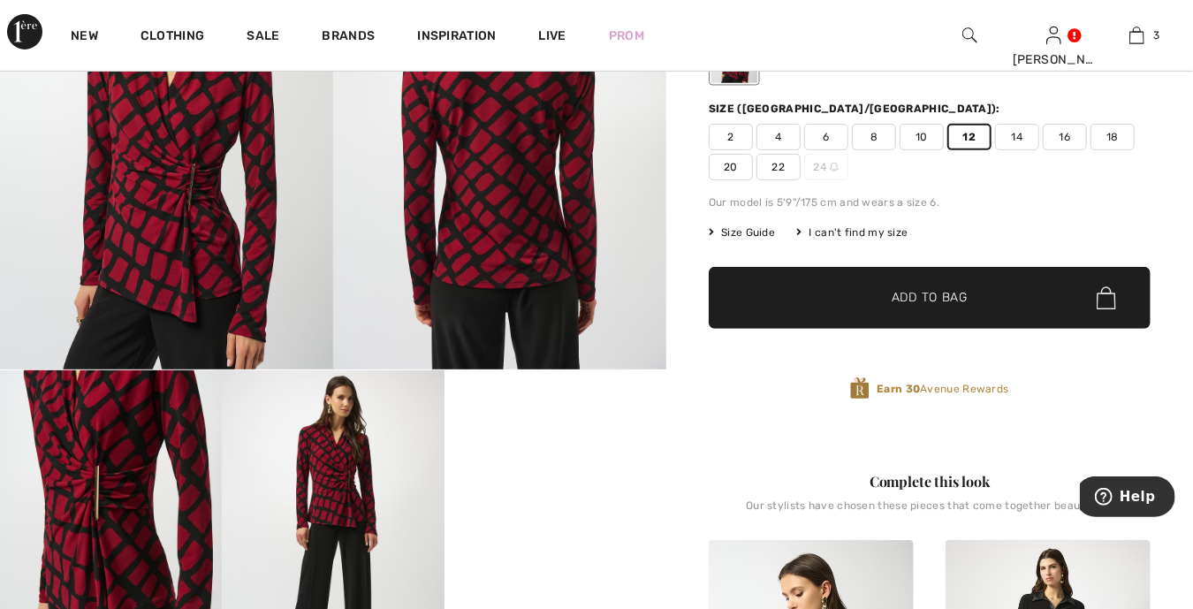
click at [795, 304] on span "✔ Added to Bag Add to Bag" at bounding box center [930, 298] width 442 height 62
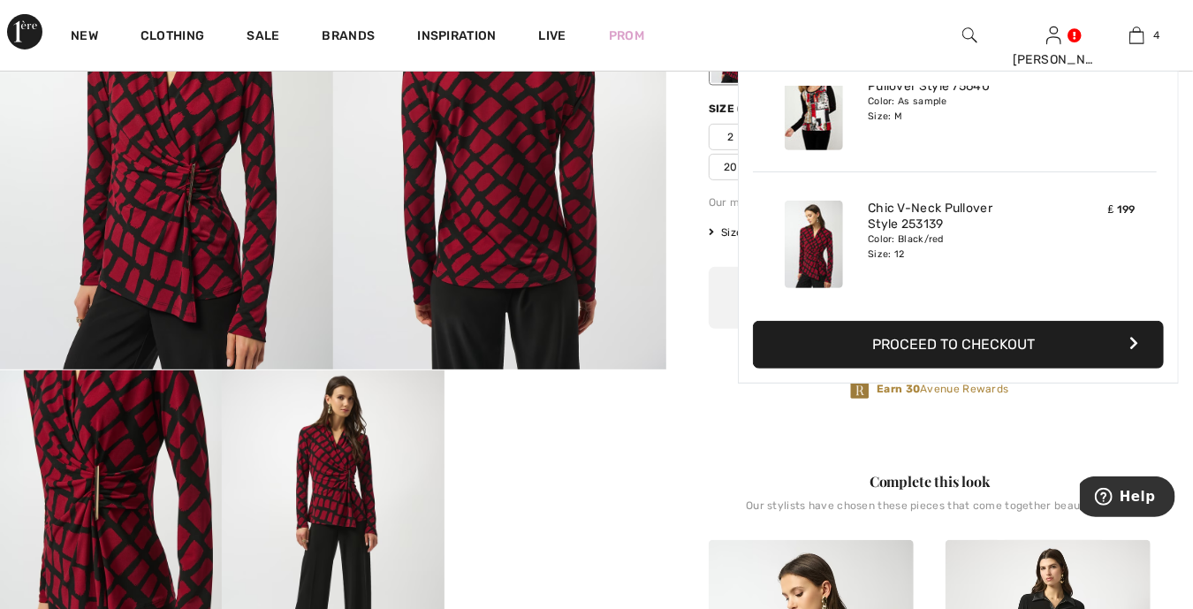
scroll to position [329, 0]
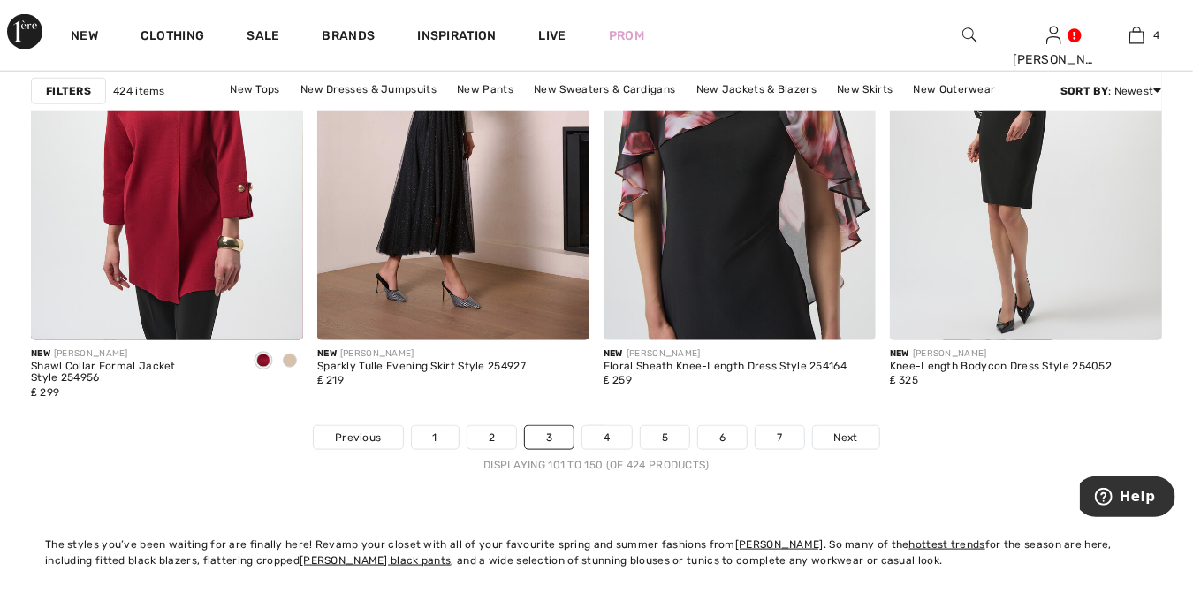
scroll to position [7601, 0]
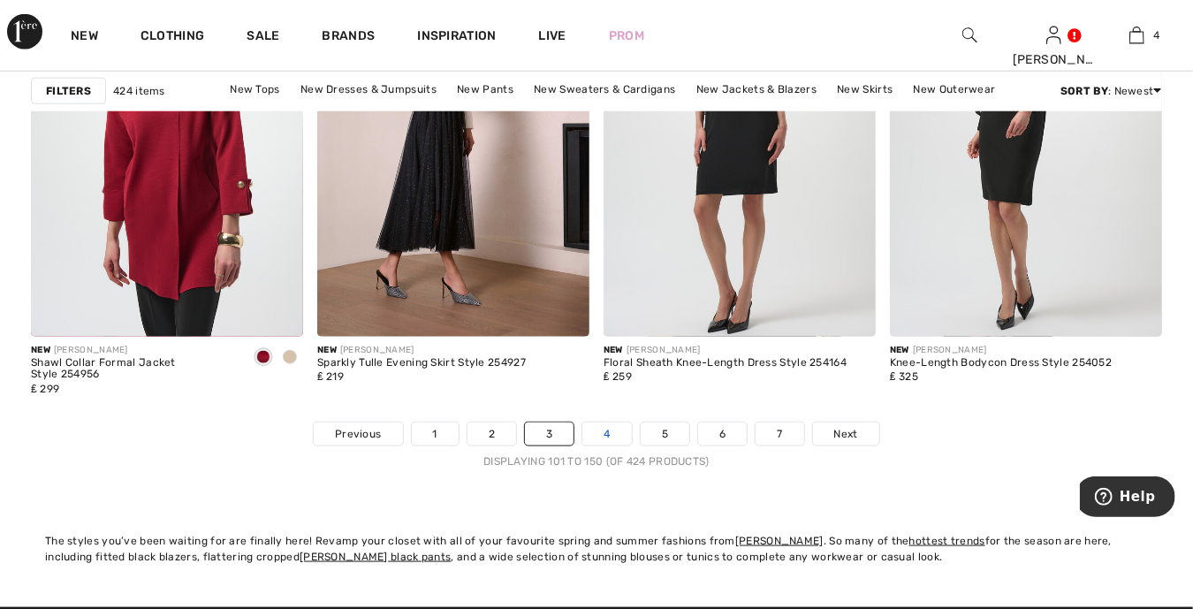
click at [595, 435] on link "4" at bounding box center [606, 433] width 49 height 23
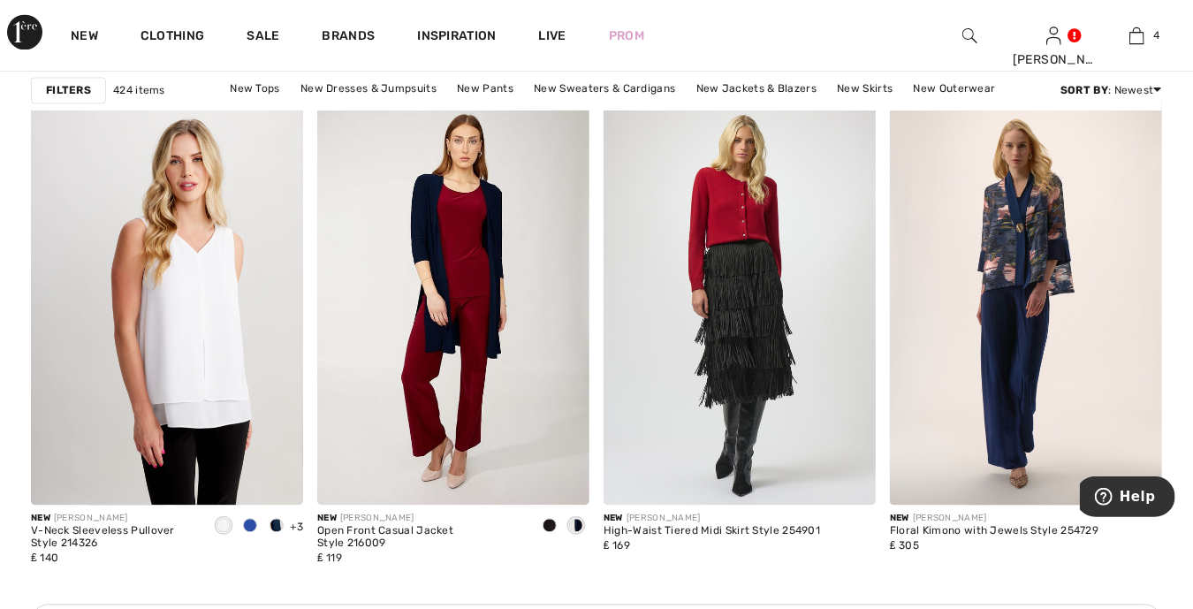
scroll to position [1789, 0]
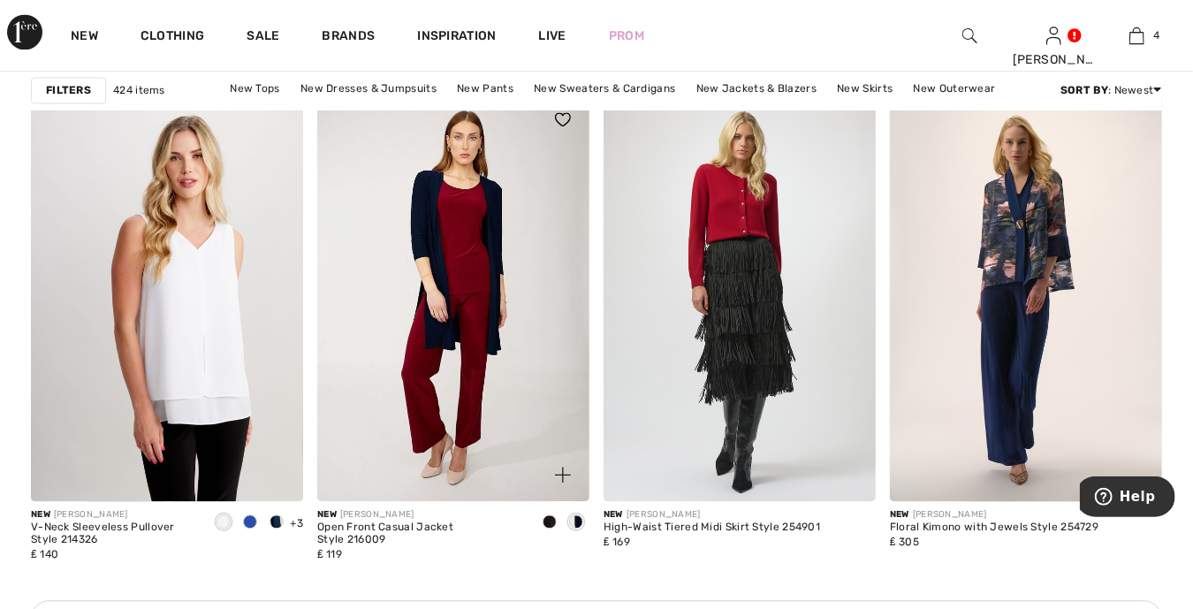
click at [571, 520] on span at bounding box center [576, 521] width 14 height 14
click at [484, 373] on img at bounding box center [453, 297] width 272 height 408
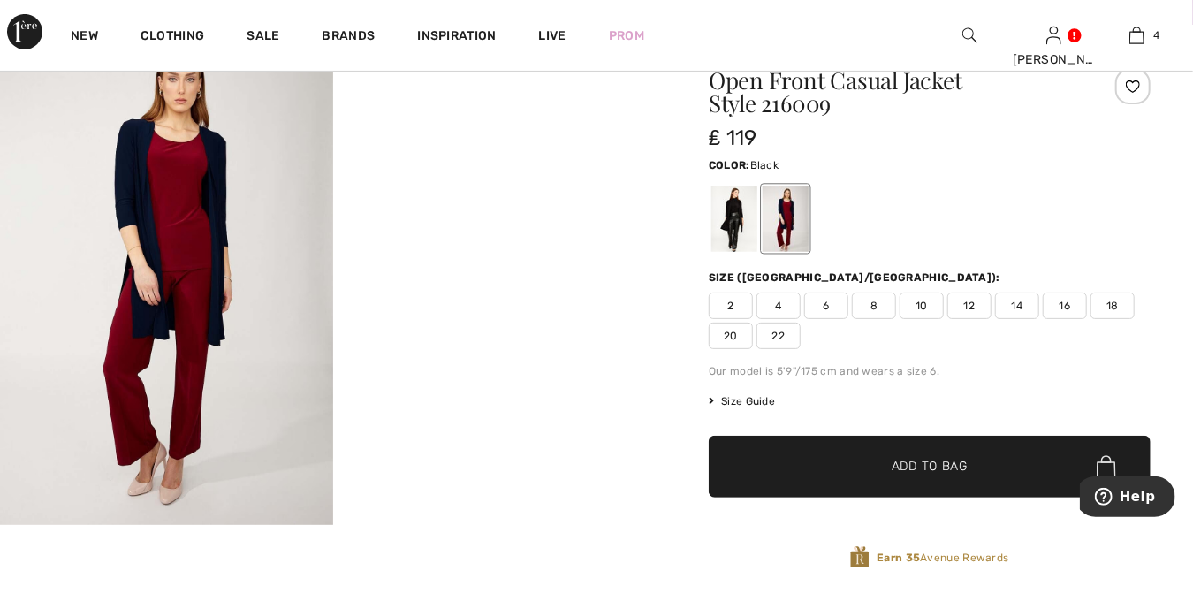
click at [734, 220] on div at bounding box center [735, 219] width 46 height 66
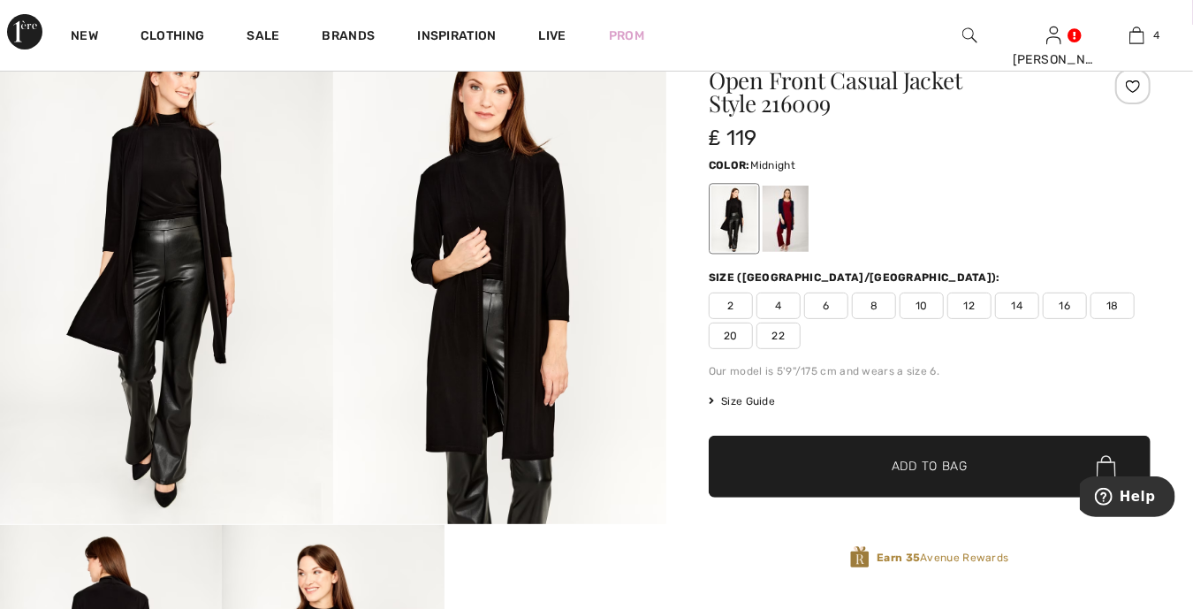
click at [793, 216] on div at bounding box center [786, 219] width 46 height 66
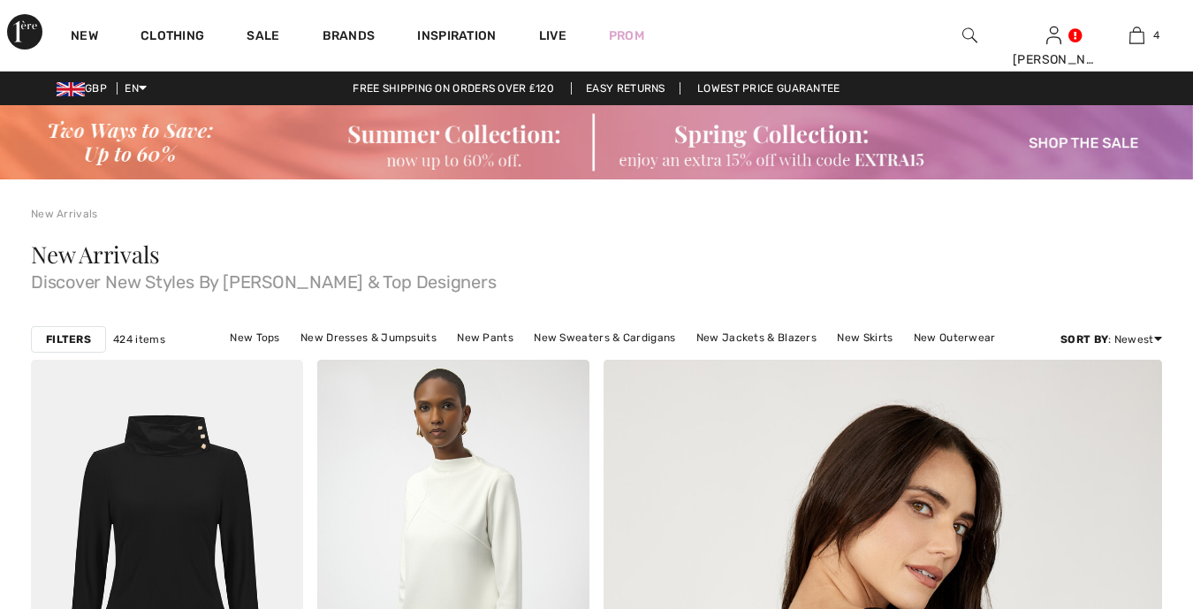
checkbox input "true"
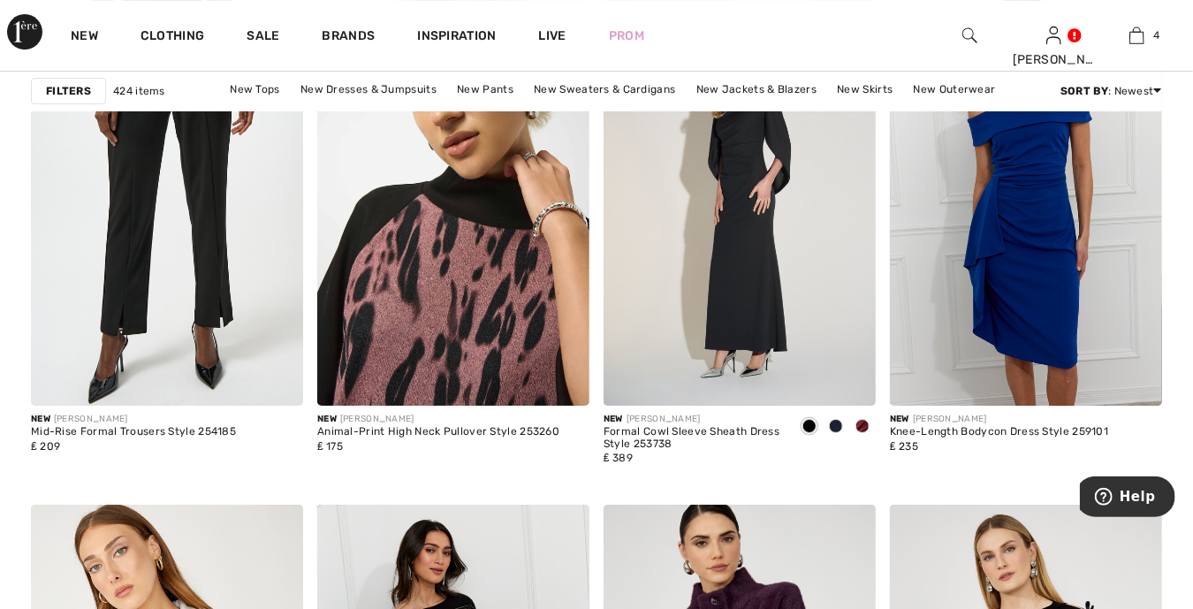
scroll to position [3094, 0]
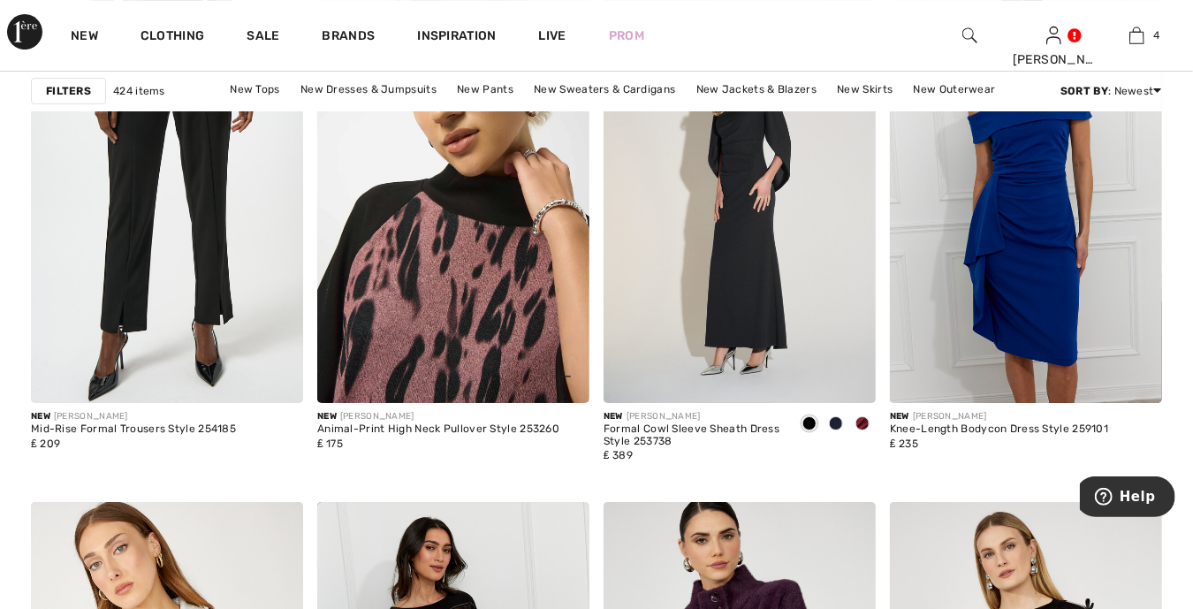
click at [412, 270] on img at bounding box center [453, 199] width 272 height 408
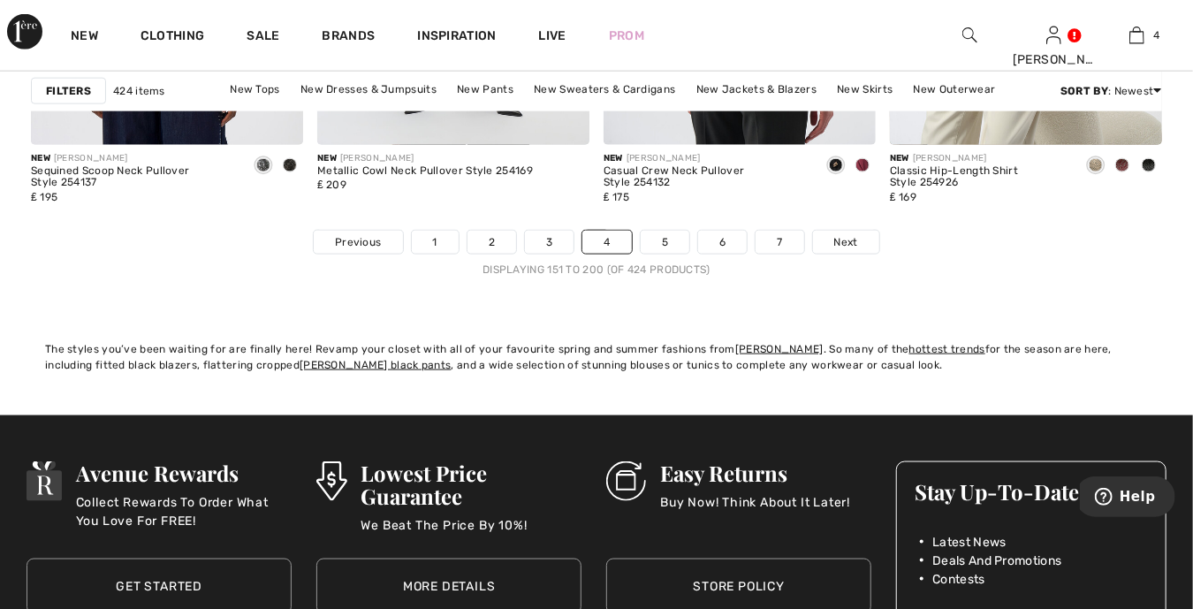
scroll to position [7799, 0]
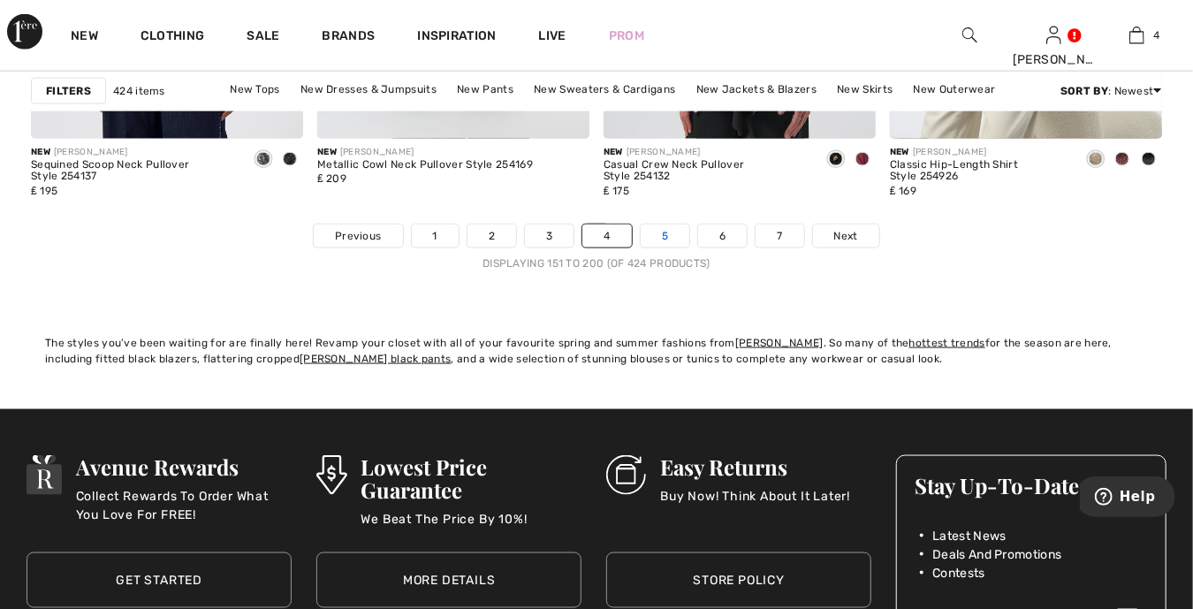
click at [657, 233] on link "5" at bounding box center [665, 236] width 49 height 23
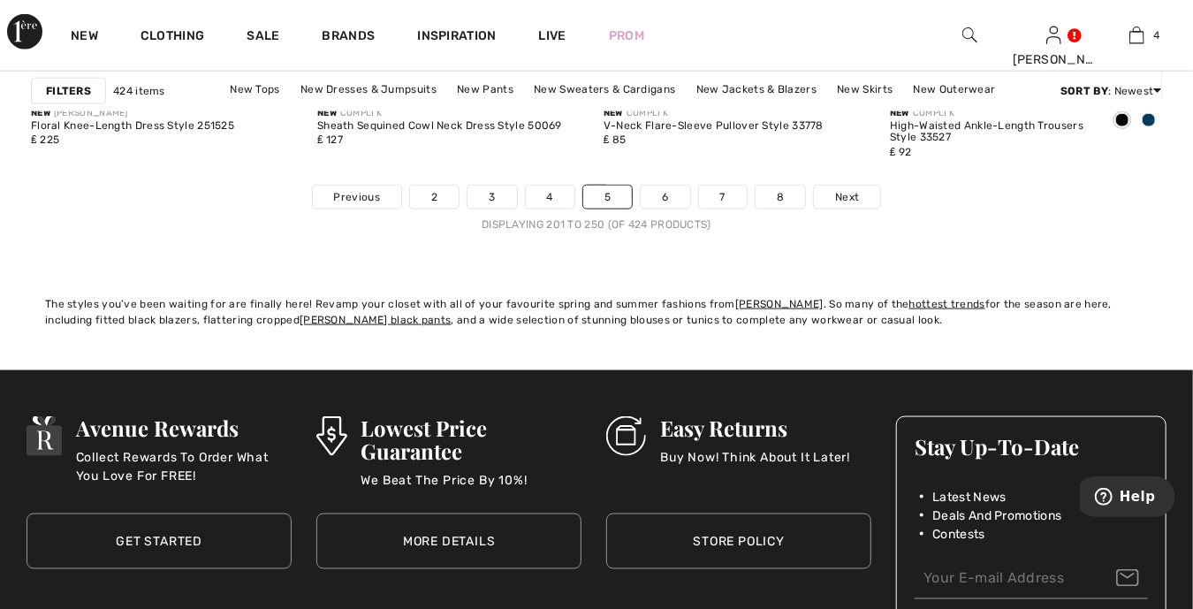
scroll to position [7690, 0]
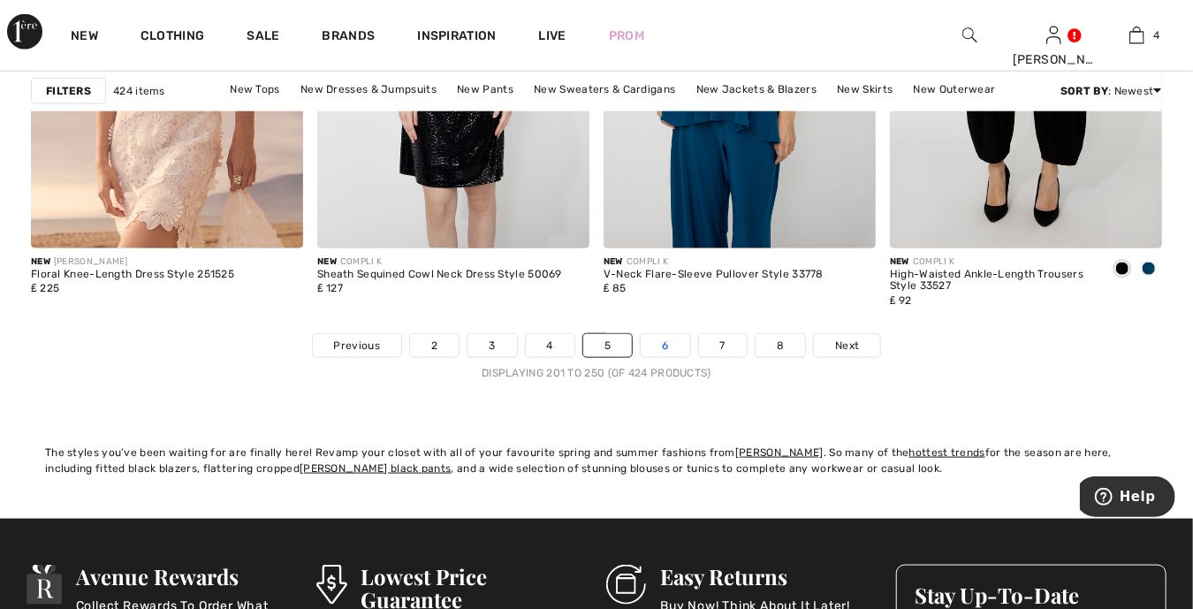
click at [653, 348] on link "6" at bounding box center [665, 345] width 49 height 23
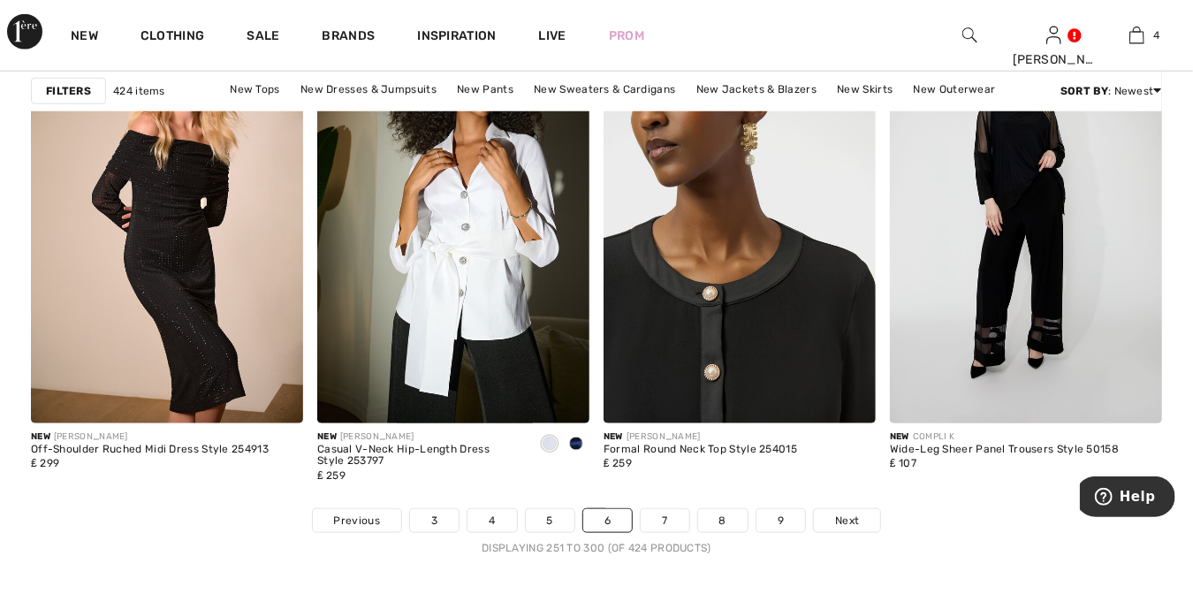
scroll to position [7534, 0]
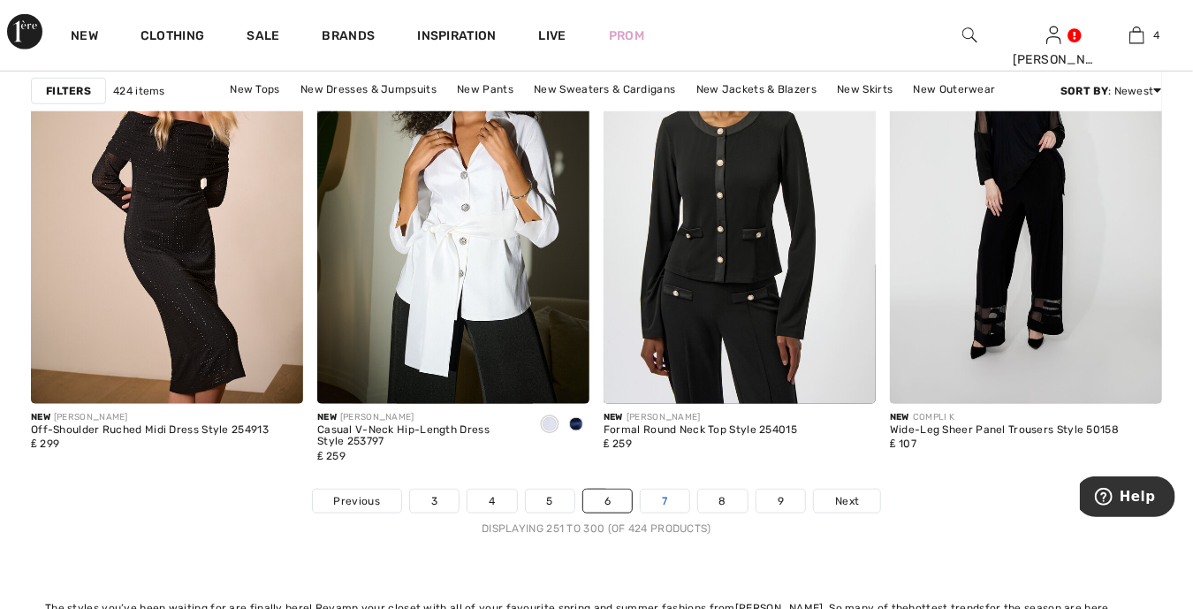
click at [648, 507] on link "7" at bounding box center [665, 501] width 48 height 23
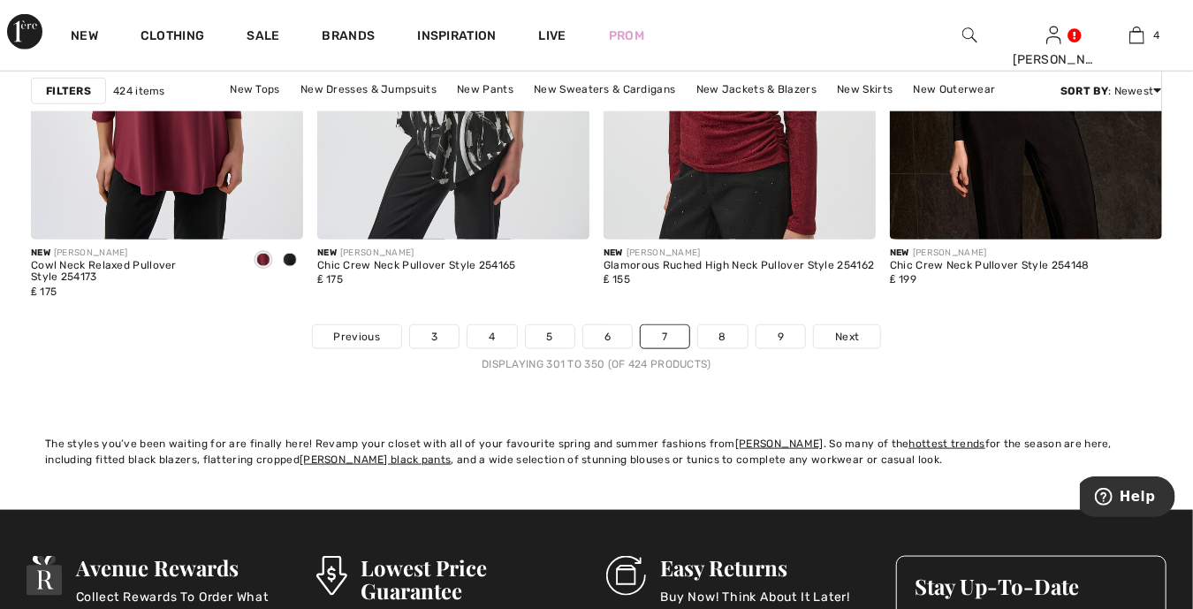
scroll to position [7690, 0]
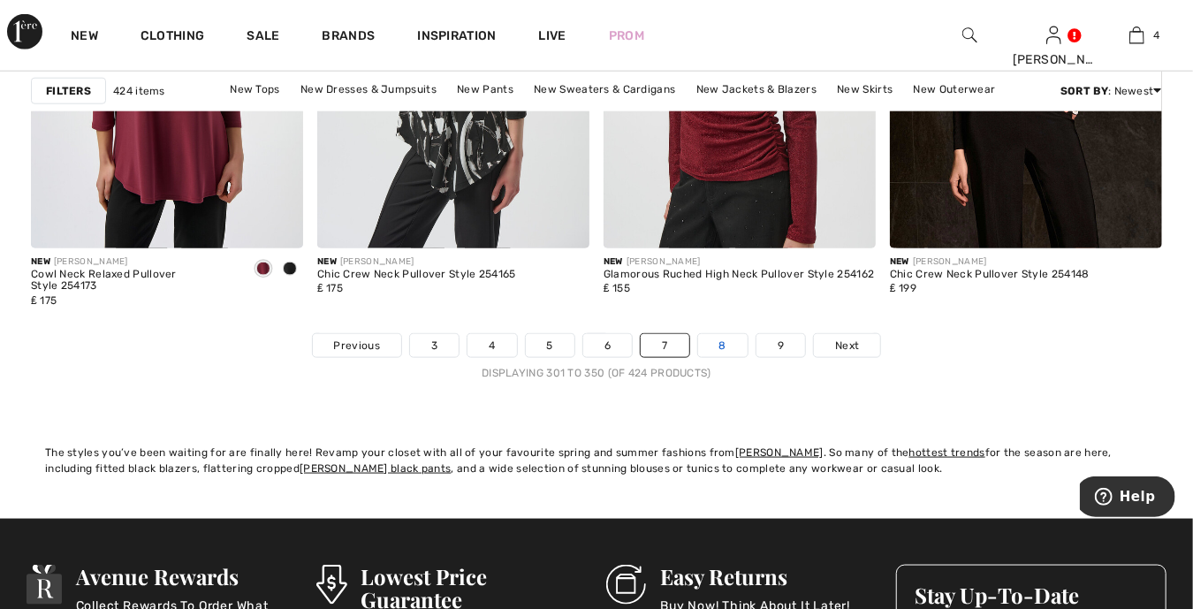
click at [718, 341] on link "8" at bounding box center [722, 345] width 49 height 23
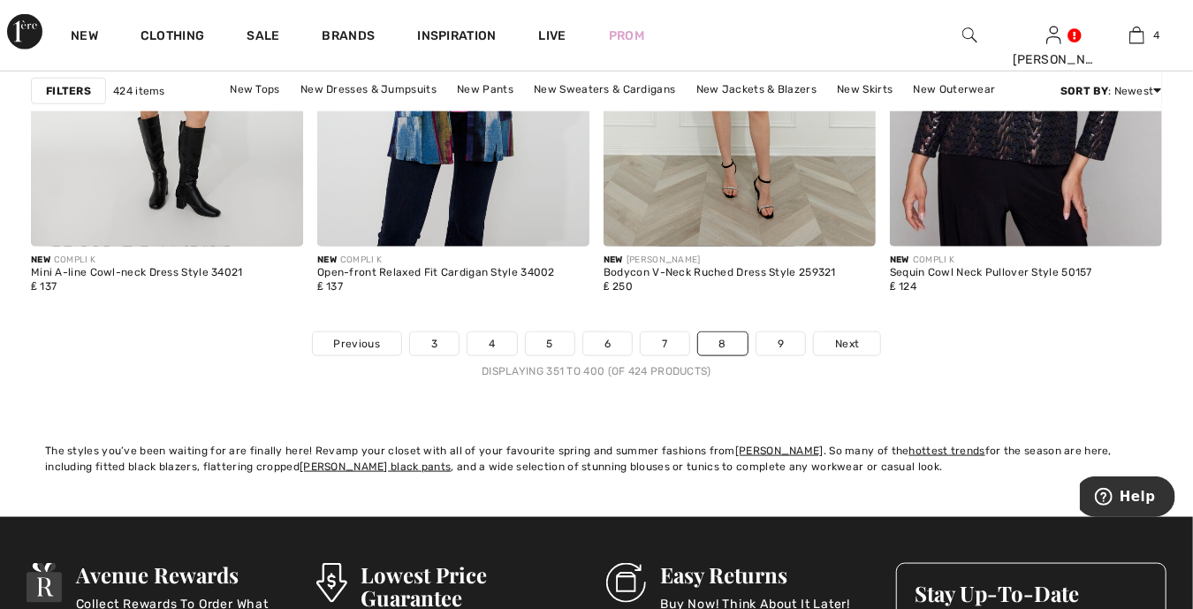
scroll to position [7690, 0]
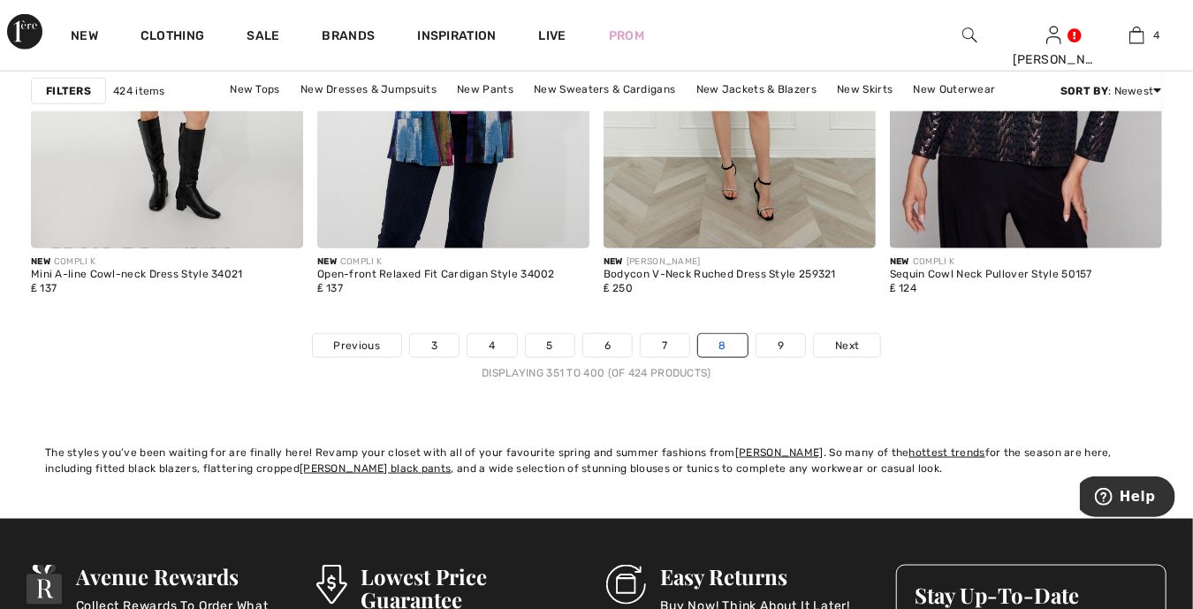
click at [721, 345] on link "8" at bounding box center [722, 345] width 49 height 23
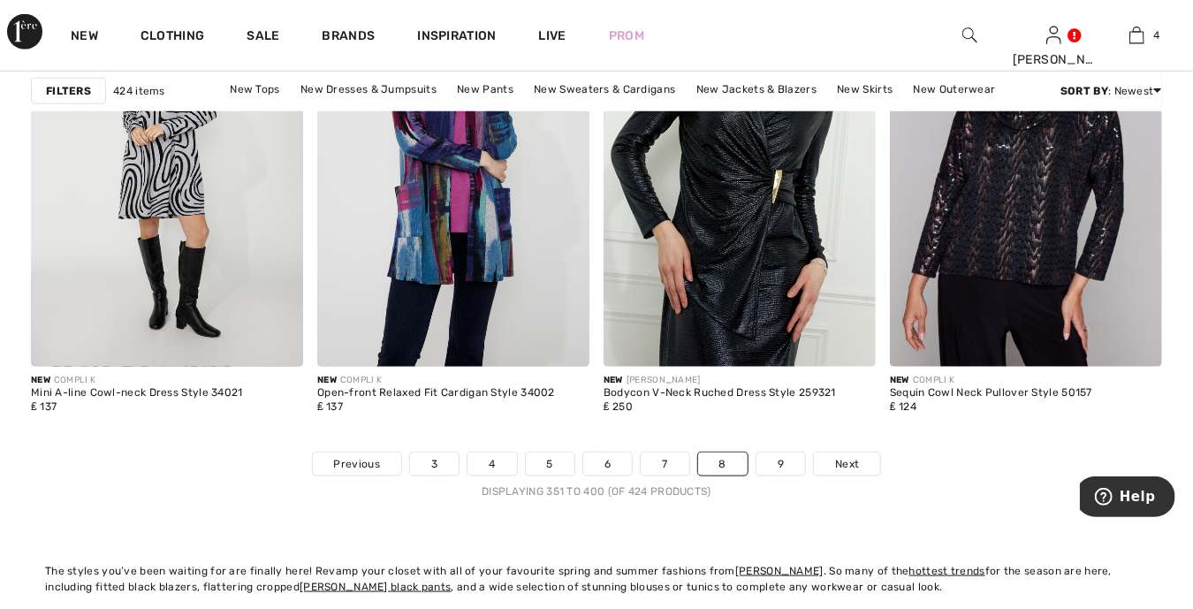
scroll to position [7711, 0]
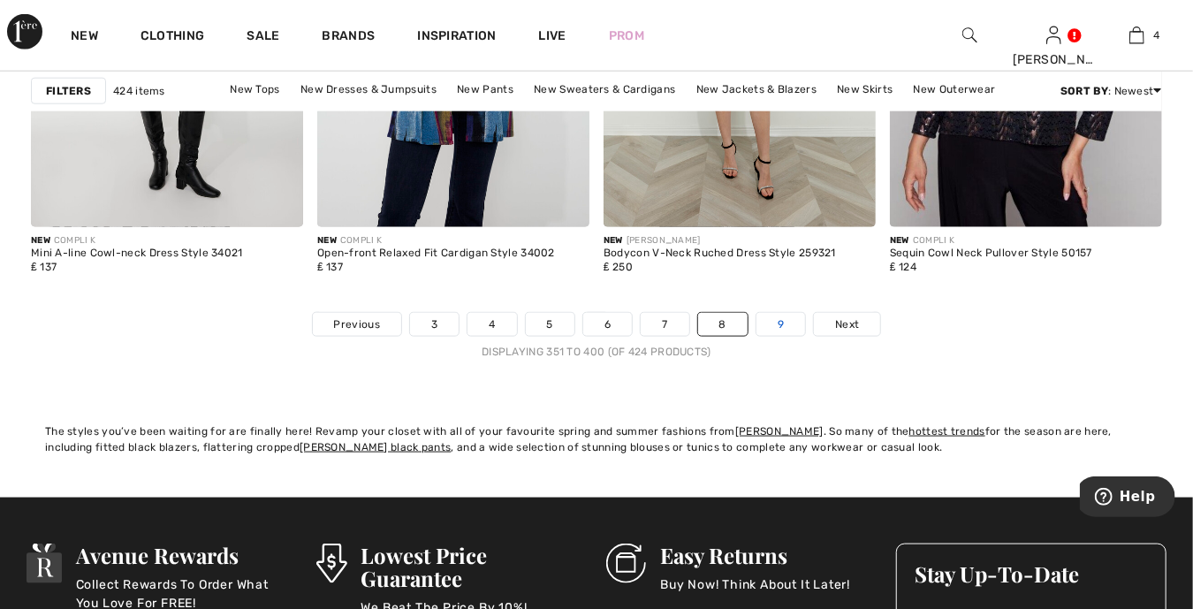
click at [778, 318] on link "9" at bounding box center [781, 324] width 49 height 23
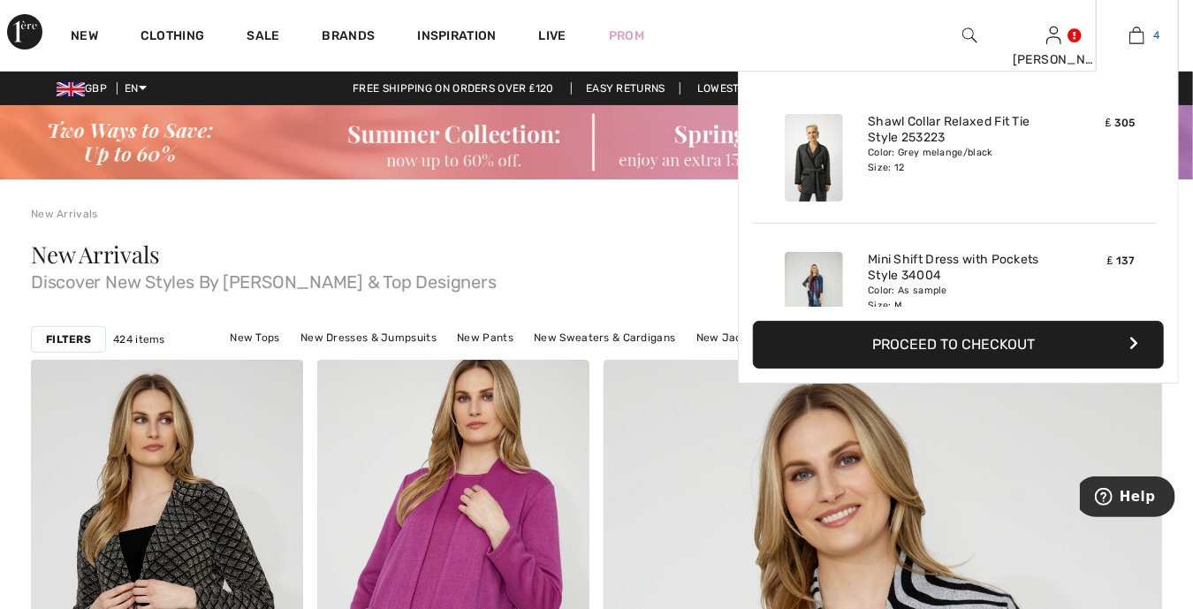
click at [1138, 33] on img at bounding box center [1137, 35] width 15 height 21
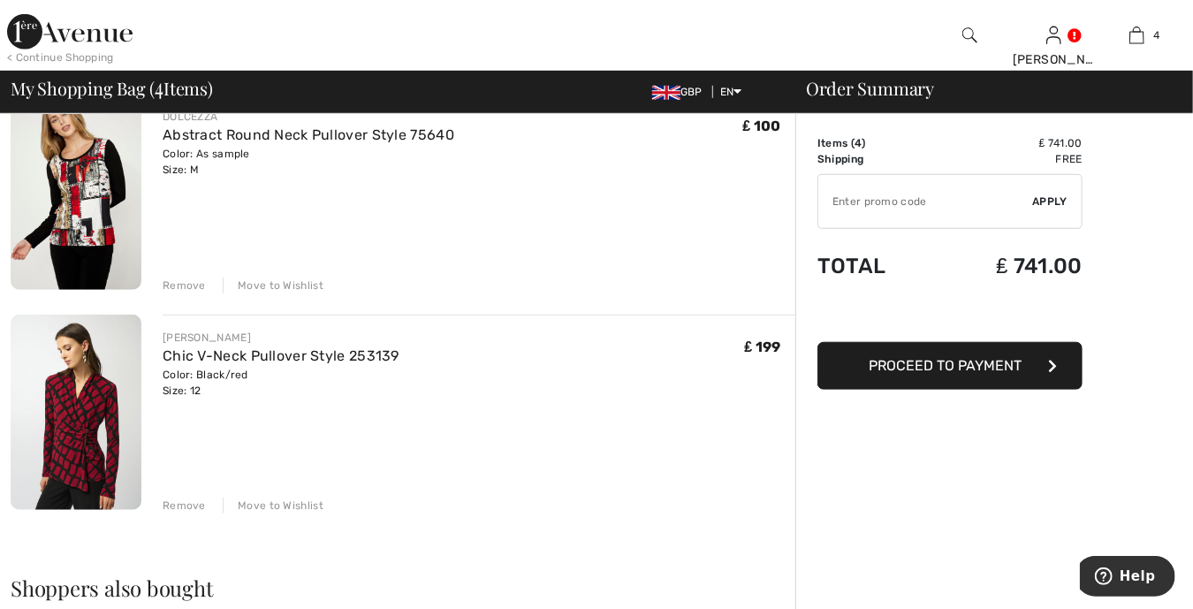
scroll to position [640, 0]
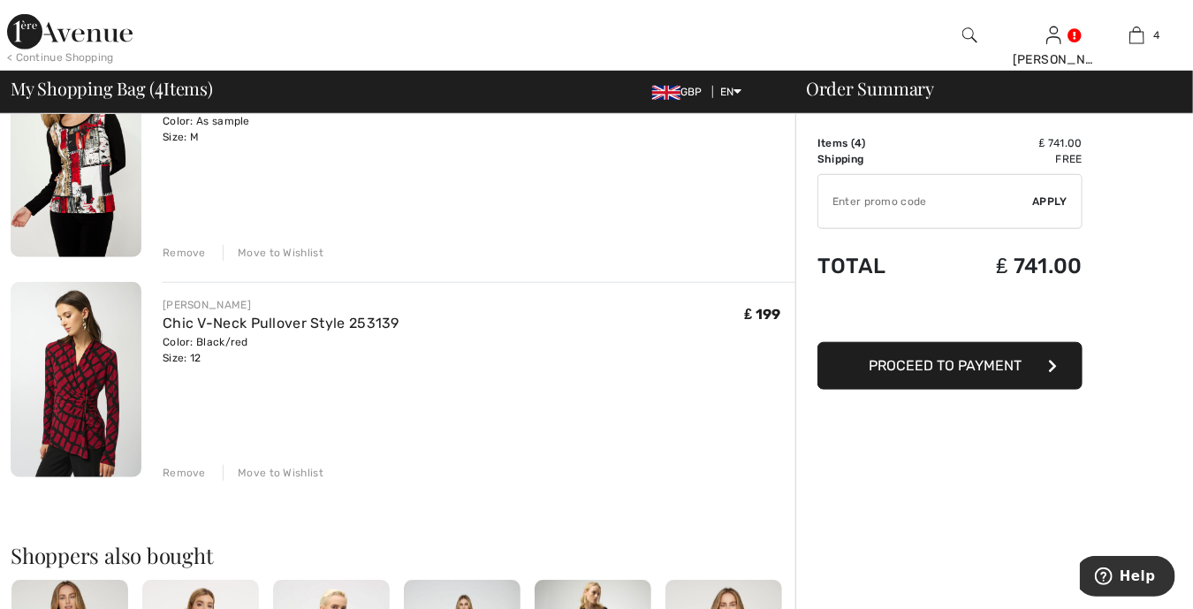
click at [179, 476] on div "Remove" at bounding box center [184, 473] width 43 height 16
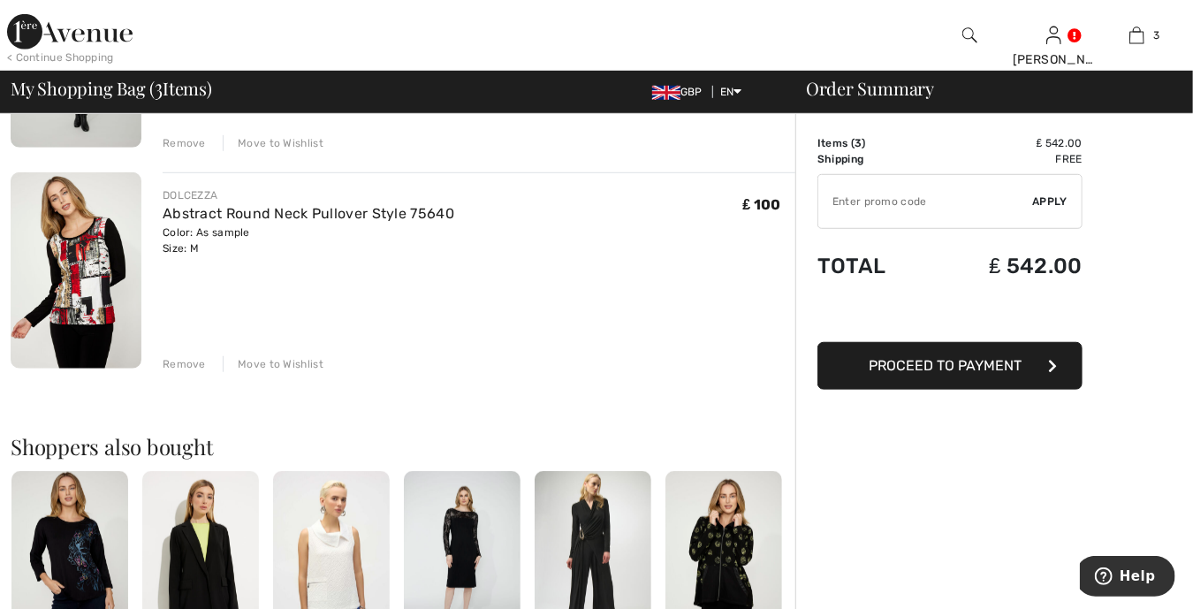
scroll to position [486, 0]
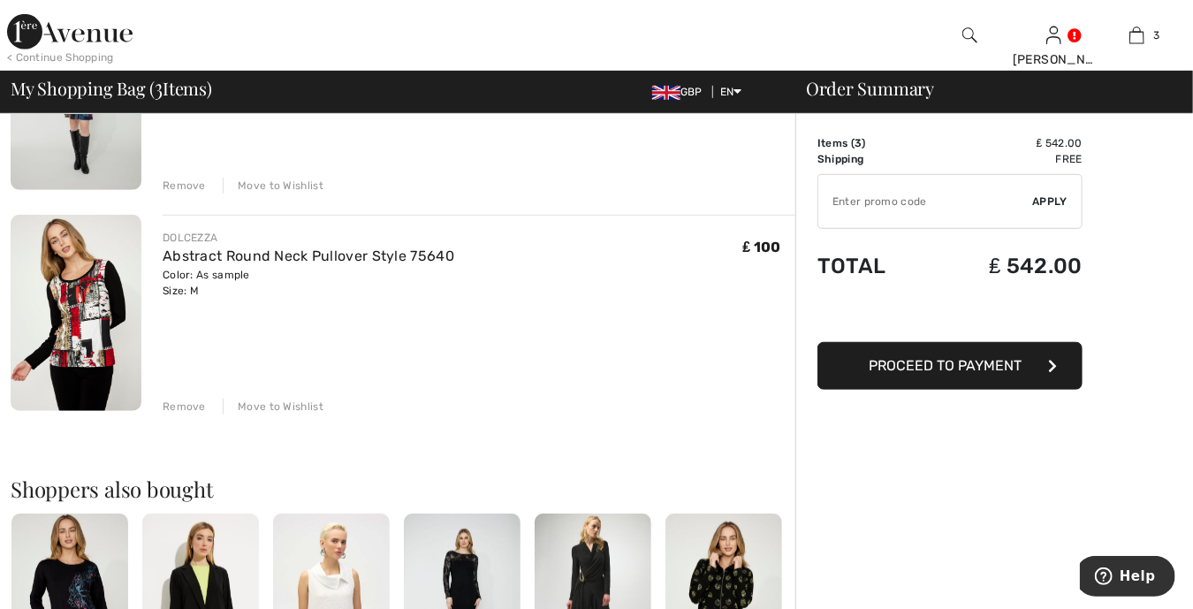
click at [169, 407] on div "Remove" at bounding box center [184, 407] width 43 height 16
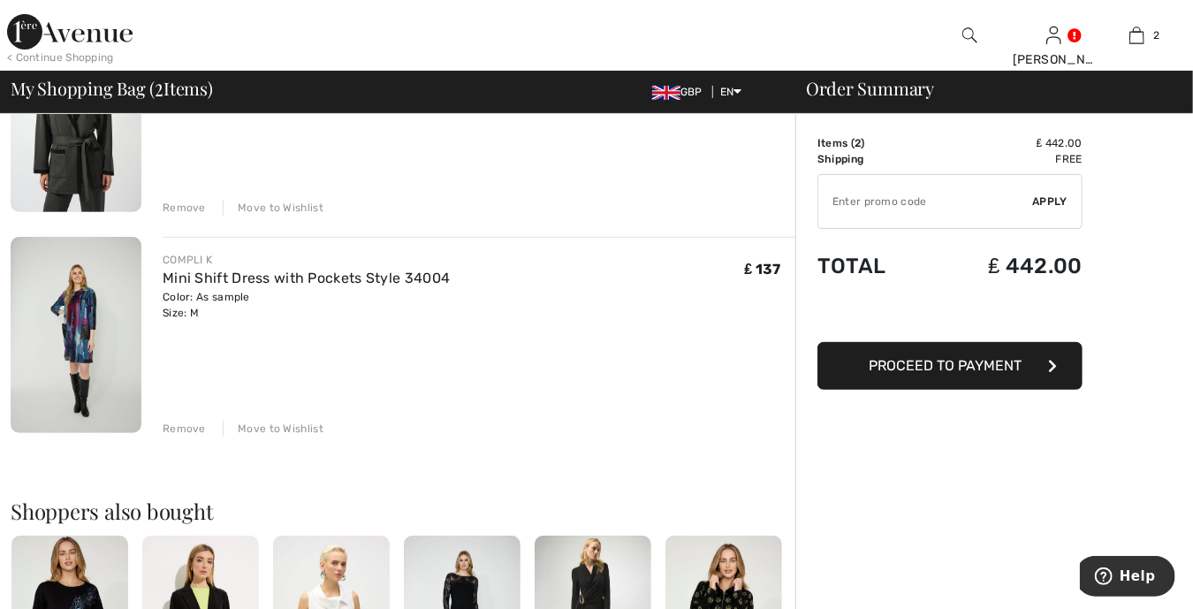
scroll to position [0, 0]
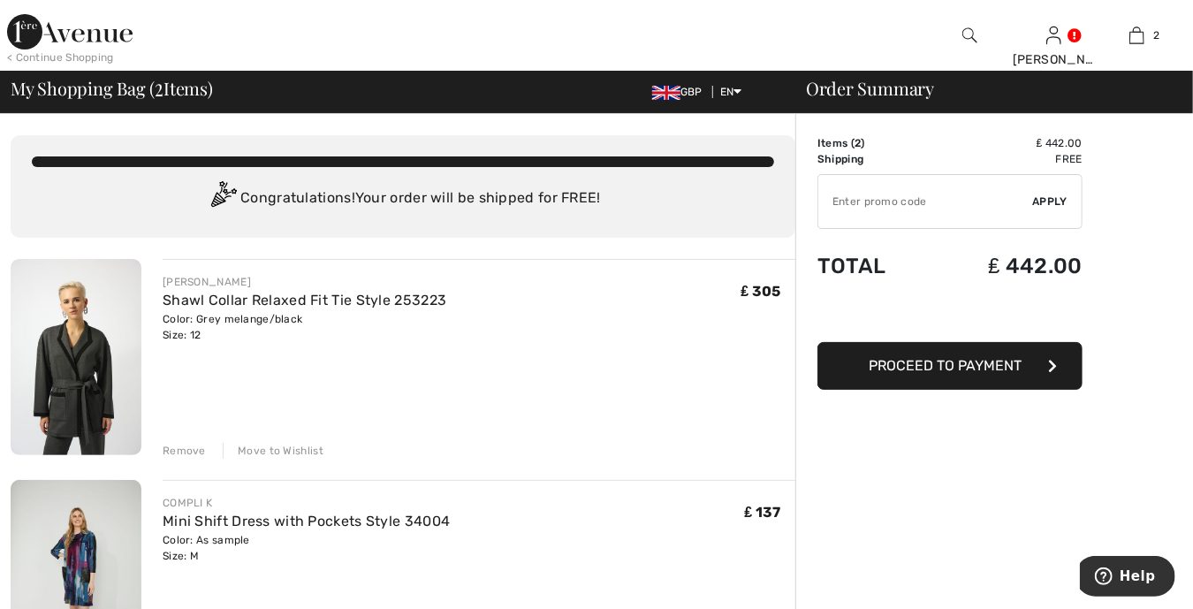
click at [886, 203] on input "TEXT" at bounding box center [925, 201] width 215 height 53
type input "NEW15"
click at [1039, 200] on span "Apply" at bounding box center [1050, 202] width 35 height 16
